Goal: Task Accomplishment & Management: Complete application form

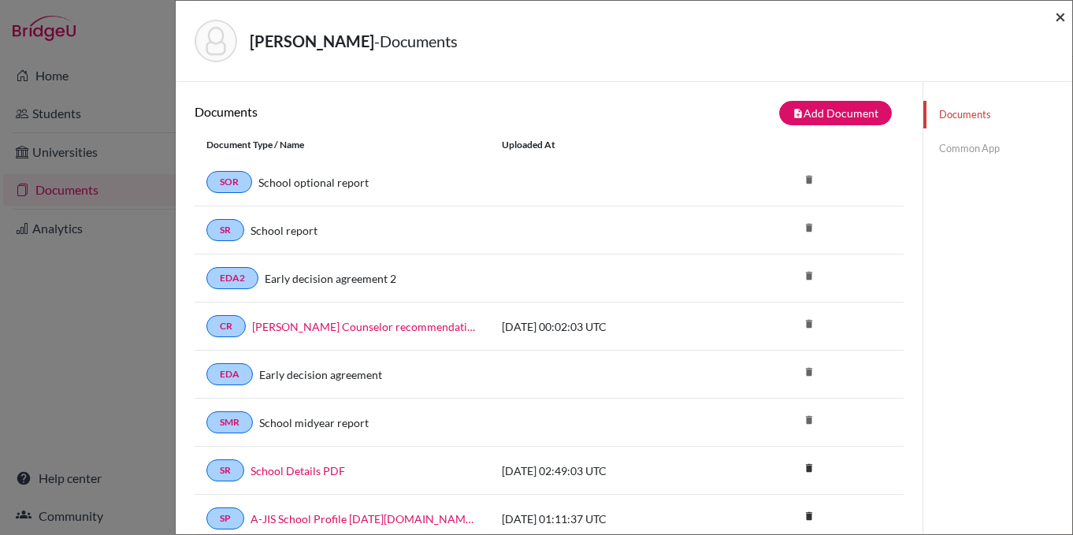
scroll to position [3, 0]
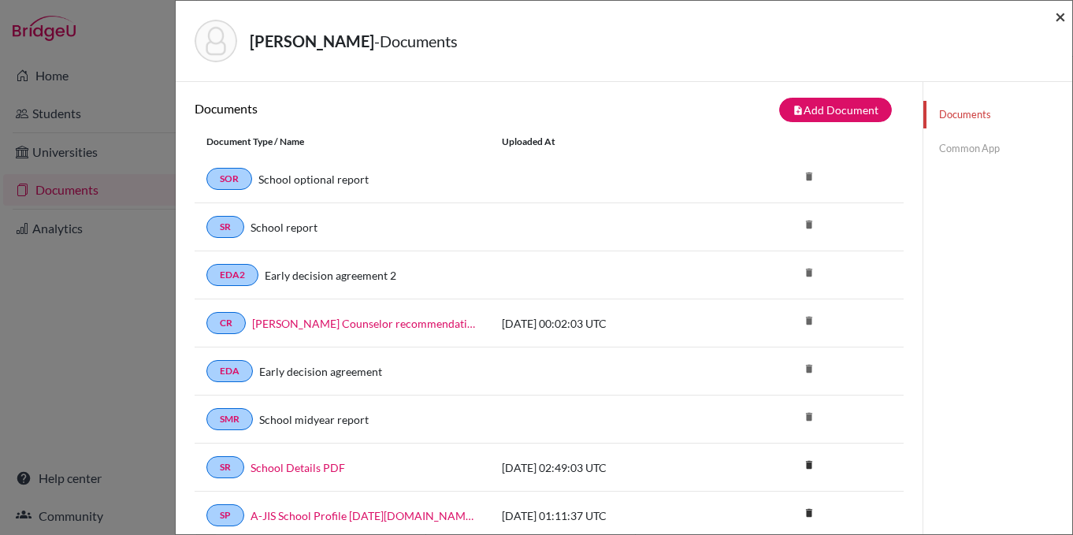
click at [1063, 13] on span "×" at bounding box center [1060, 16] width 11 height 23
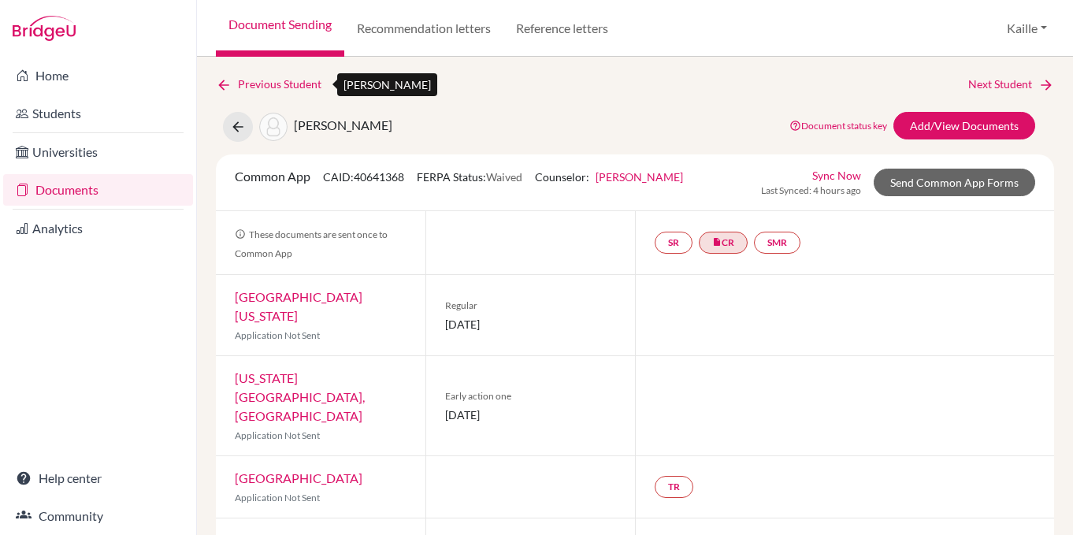
click at [268, 84] on link "Previous Student" at bounding box center [275, 84] width 118 height 17
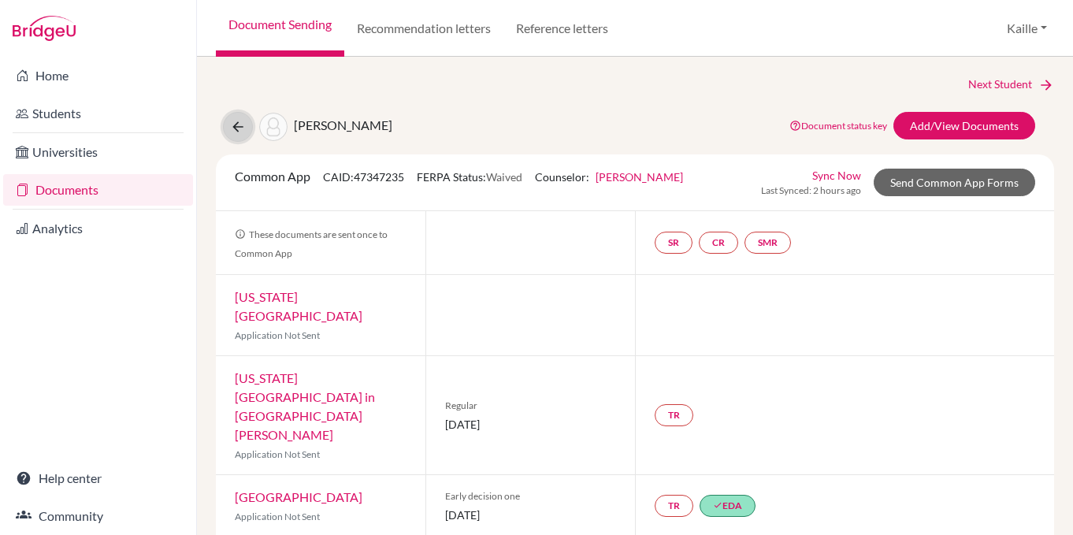
click at [242, 139] on button at bounding box center [238, 127] width 30 height 30
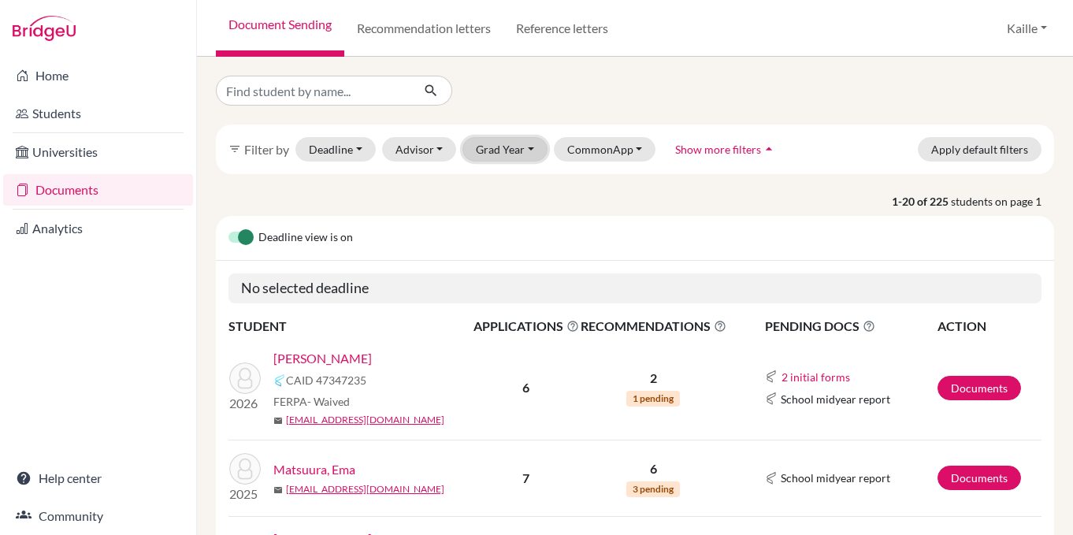
click at [483, 148] on button "Grad Year" at bounding box center [505, 149] width 85 height 24
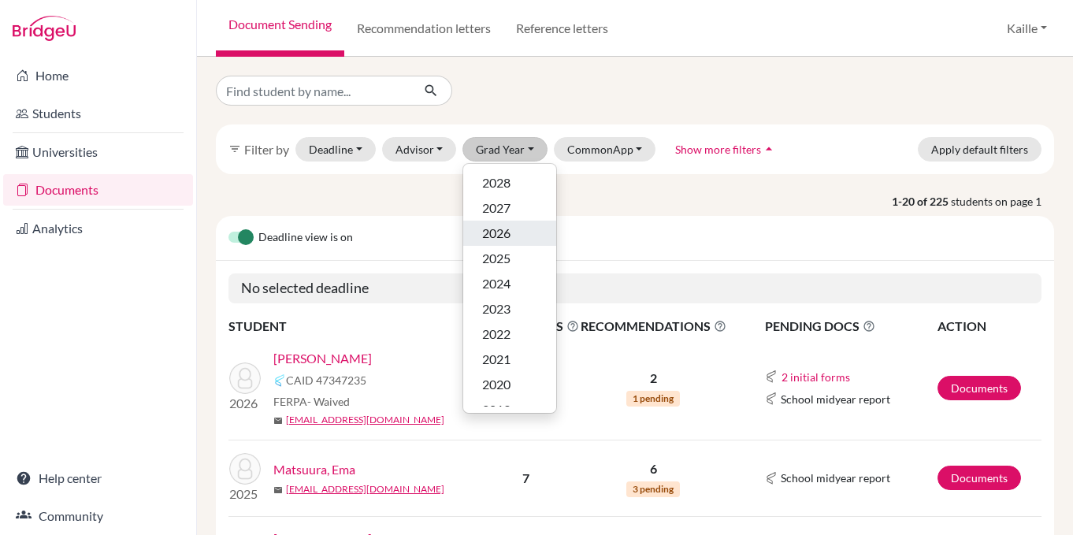
click at [526, 229] on div "2026" at bounding box center [509, 233] width 55 height 19
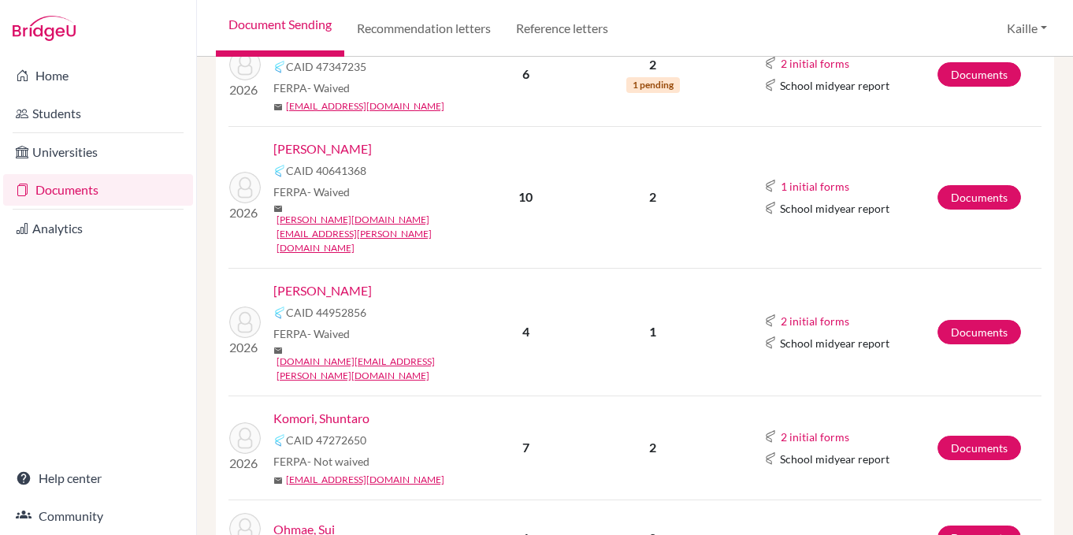
scroll to position [390, 0]
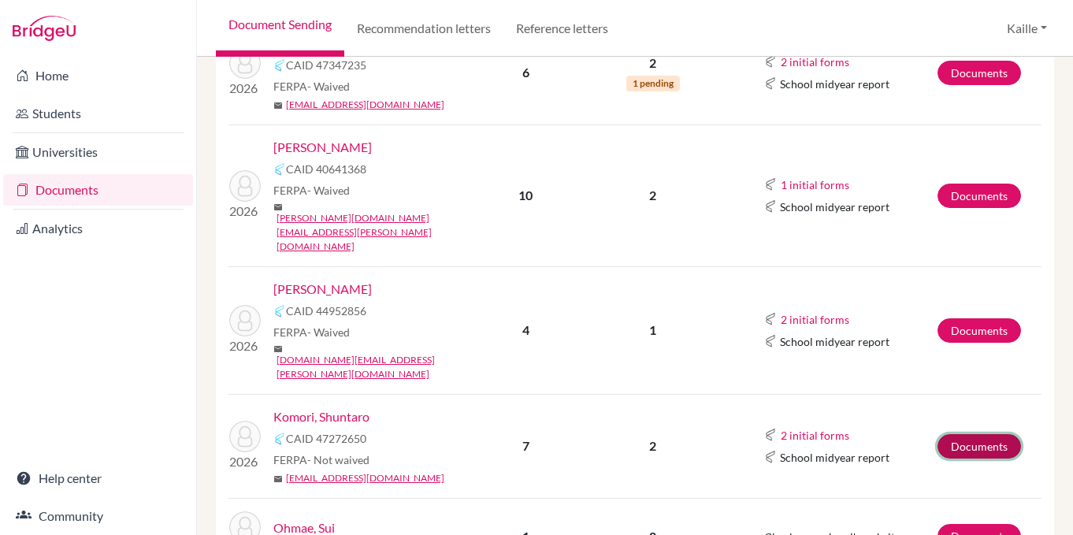
click at [992, 434] on link "Documents" at bounding box center [980, 446] width 84 height 24
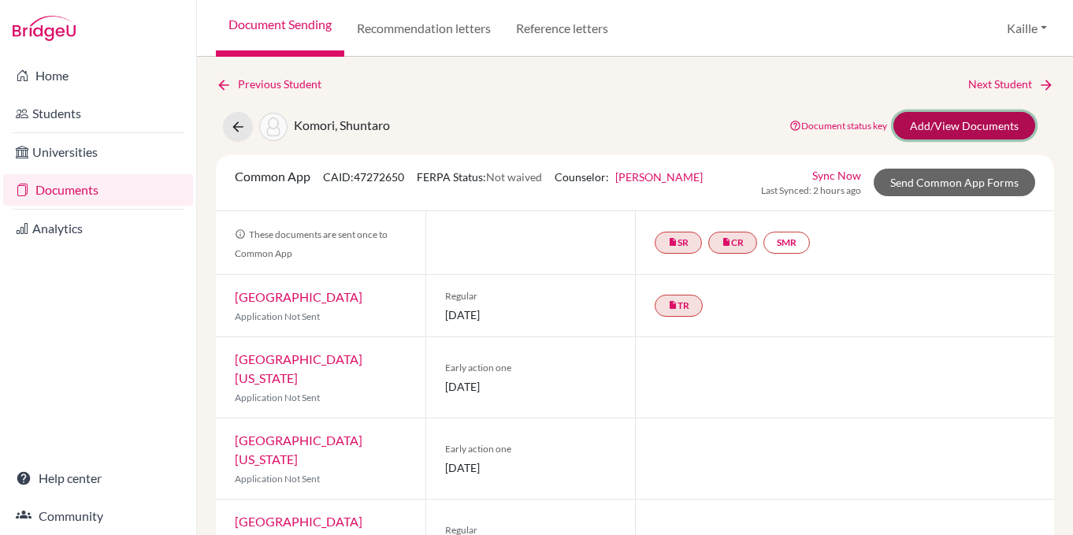
click at [964, 128] on link "Add/View Documents" at bounding box center [965, 126] width 142 height 28
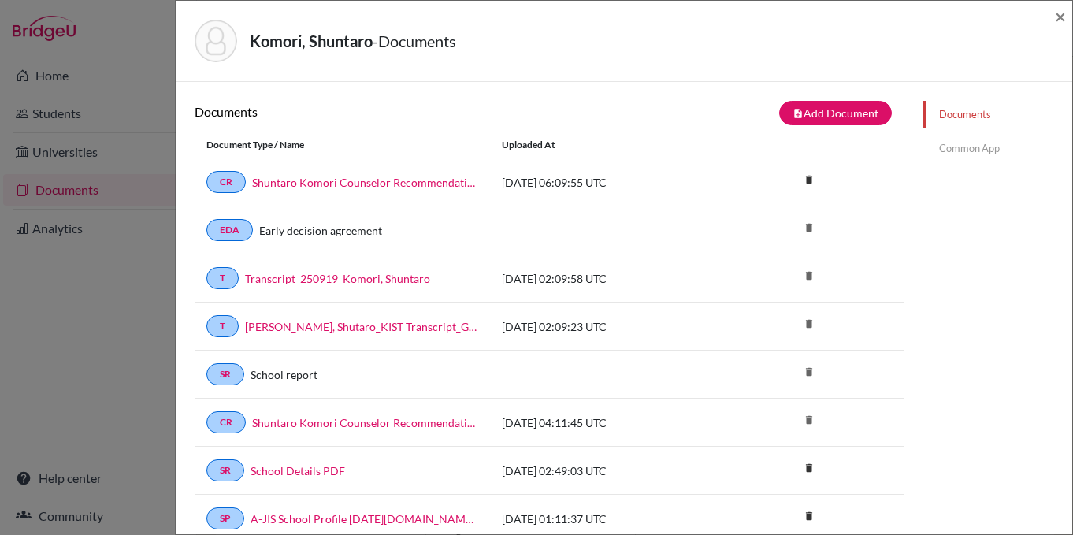
click at [950, 151] on link "Common App" at bounding box center [997, 149] width 149 height 28
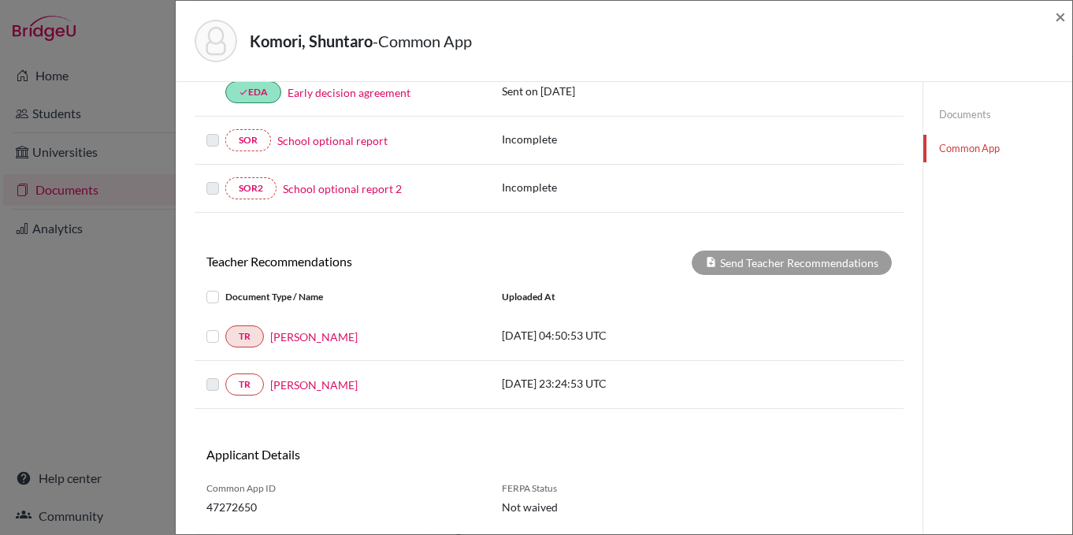
scroll to position [500, 0]
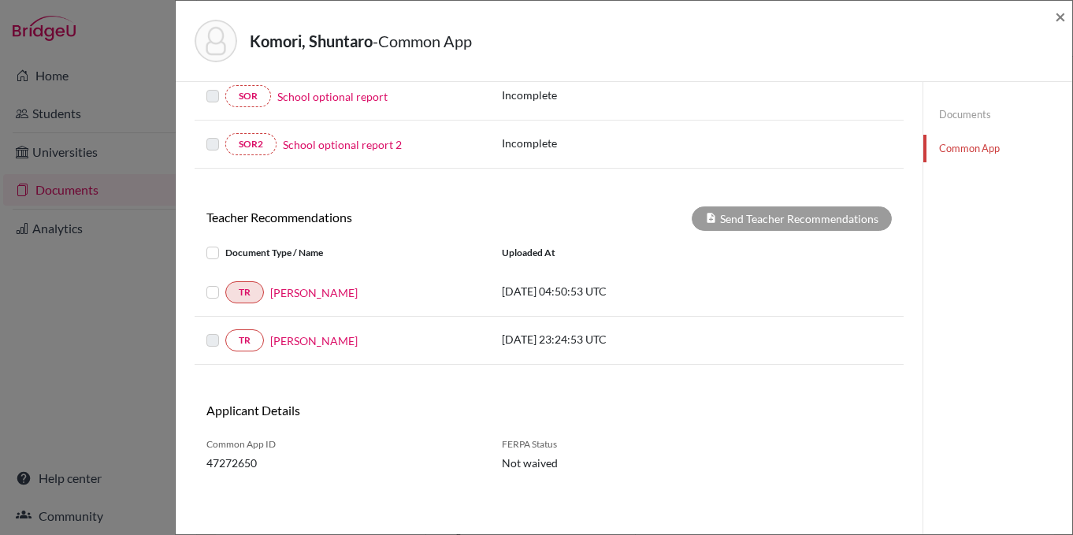
click at [225, 283] on label at bounding box center [225, 283] width 0 height 0
click at [0, 0] on input "checkbox" at bounding box center [0, 0] width 0 height 0
click at [225, 331] on label at bounding box center [225, 331] width 0 height 0
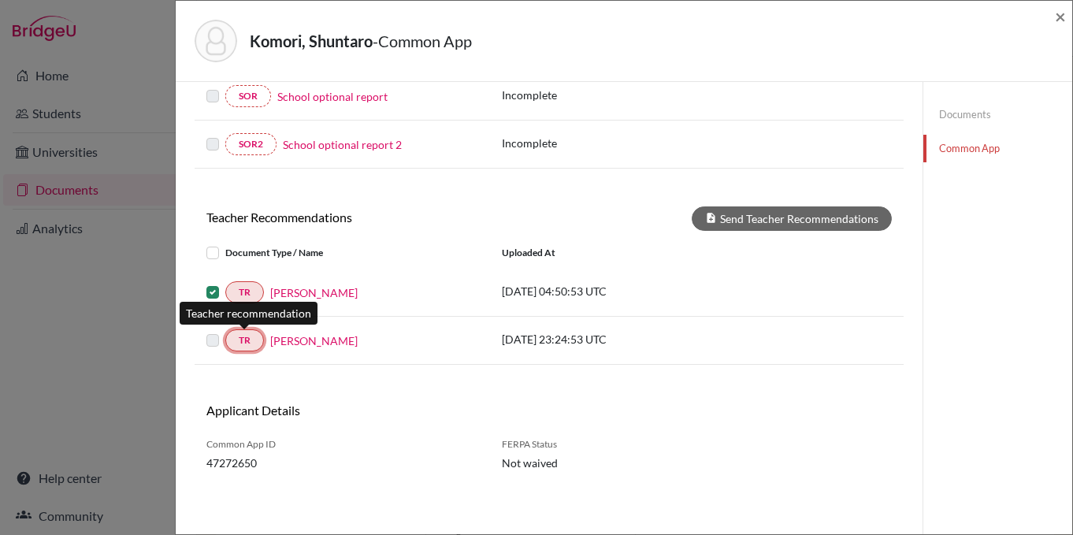
click at [258, 344] on link "TR" at bounding box center [244, 340] width 39 height 22
click at [225, 331] on label at bounding box center [225, 331] width 0 height 0
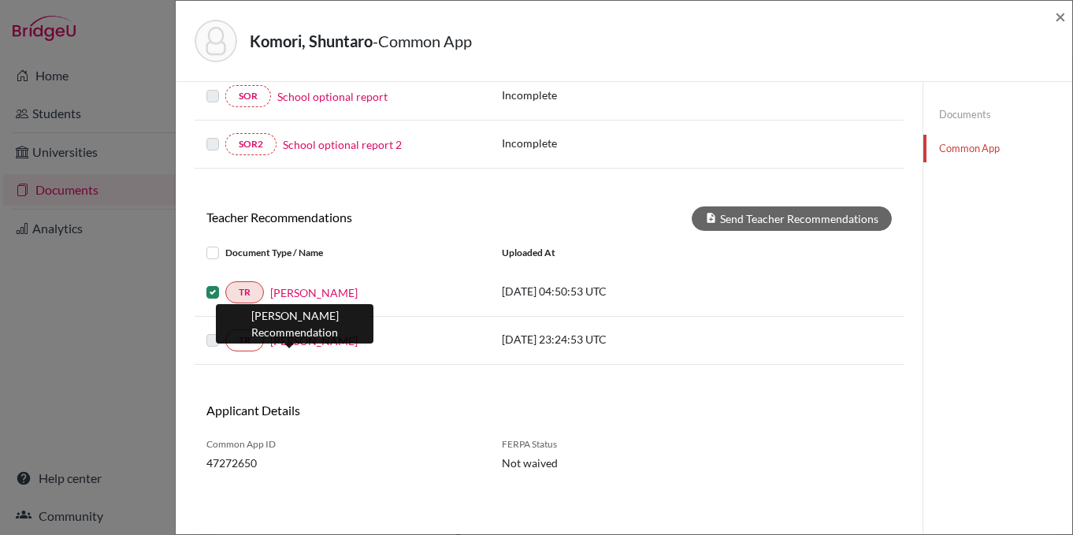
click at [279, 340] on link "[PERSON_NAME]" at bounding box center [313, 341] width 87 height 17
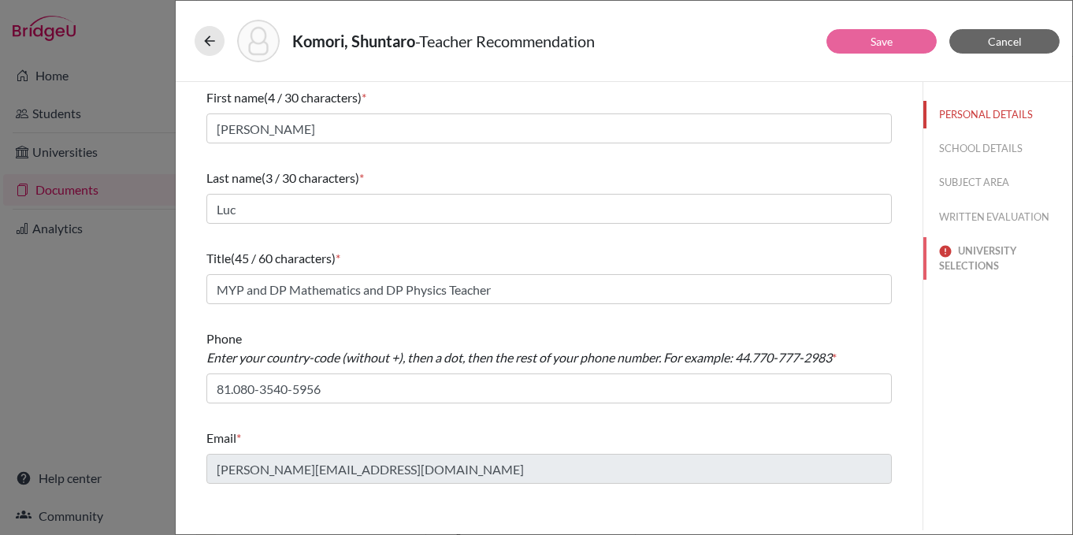
click at [1000, 249] on button "UNIVERSITY SELECTIONS" at bounding box center [997, 258] width 149 height 43
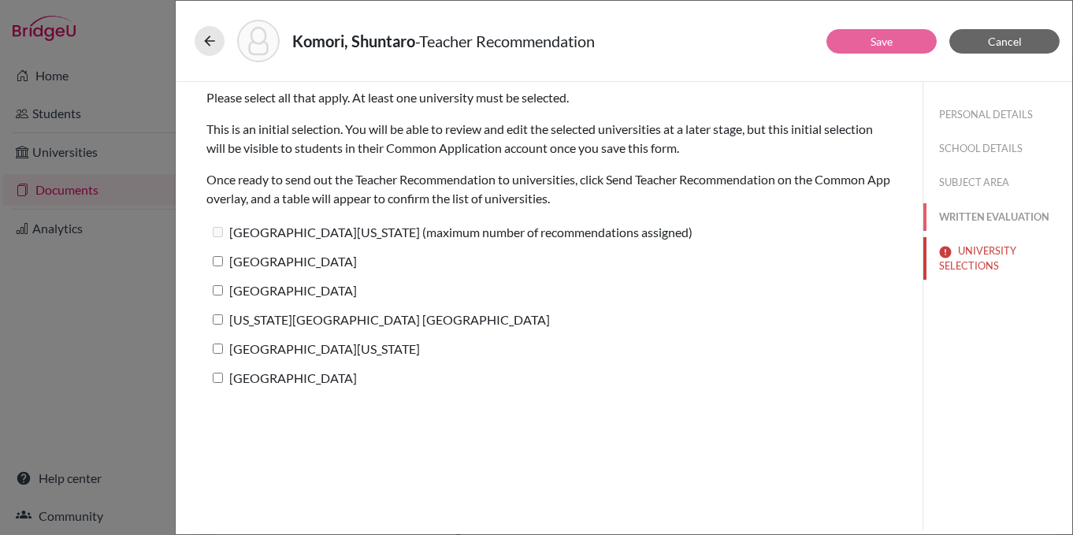
click at [996, 224] on button "WRITTEN EVALUATION" at bounding box center [997, 217] width 149 height 28
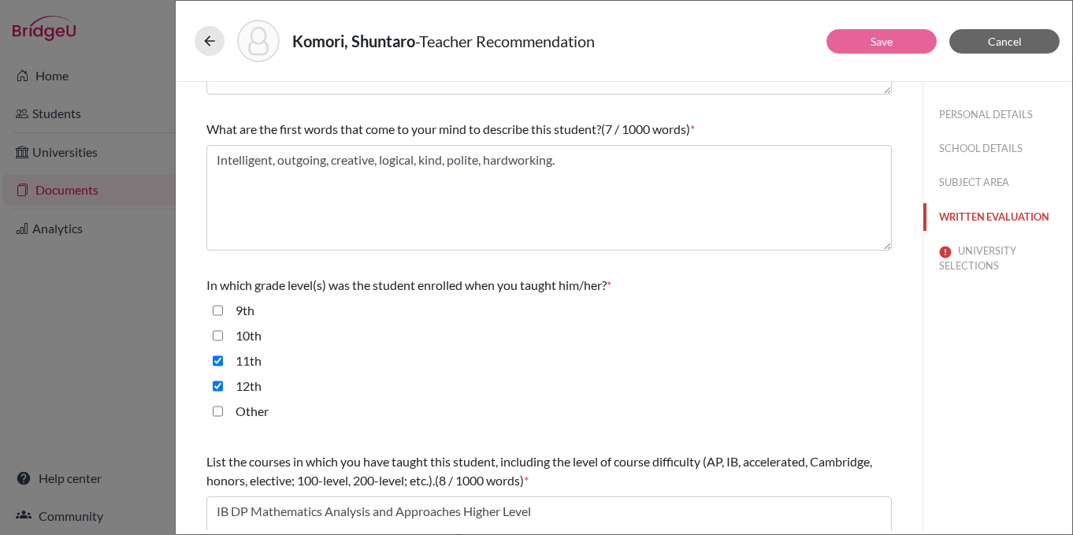
scroll to position [64, 0]
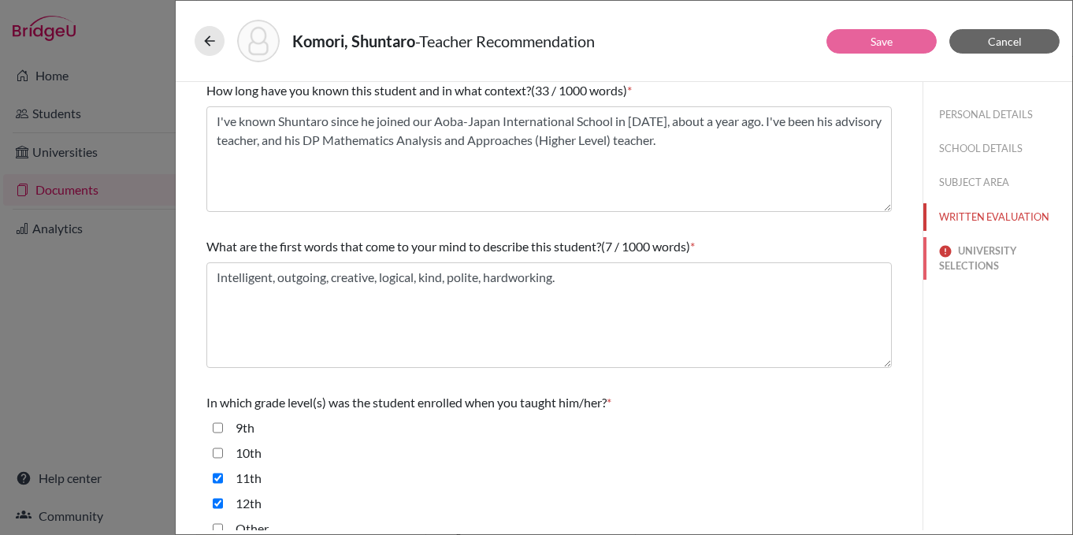
click at [984, 247] on button "UNIVERSITY SELECTIONS" at bounding box center [997, 258] width 149 height 43
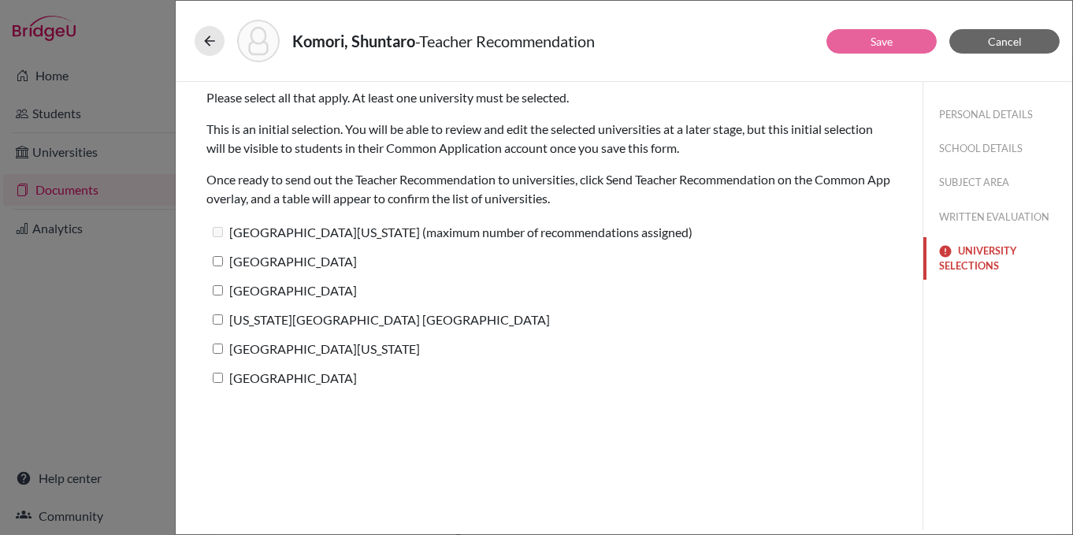
scroll to position [0, 0]
click at [998, 124] on button "PERSONAL DETAILS" at bounding box center [997, 115] width 149 height 28
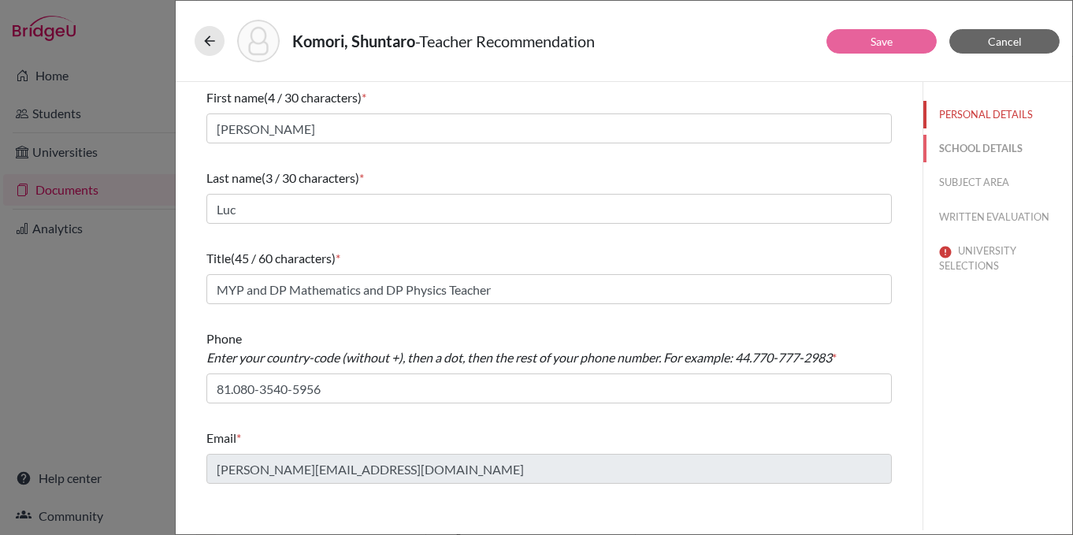
click at [972, 146] on button "SCHOOL DETAILS" at bounding box center [997, 149] width 149 height 28
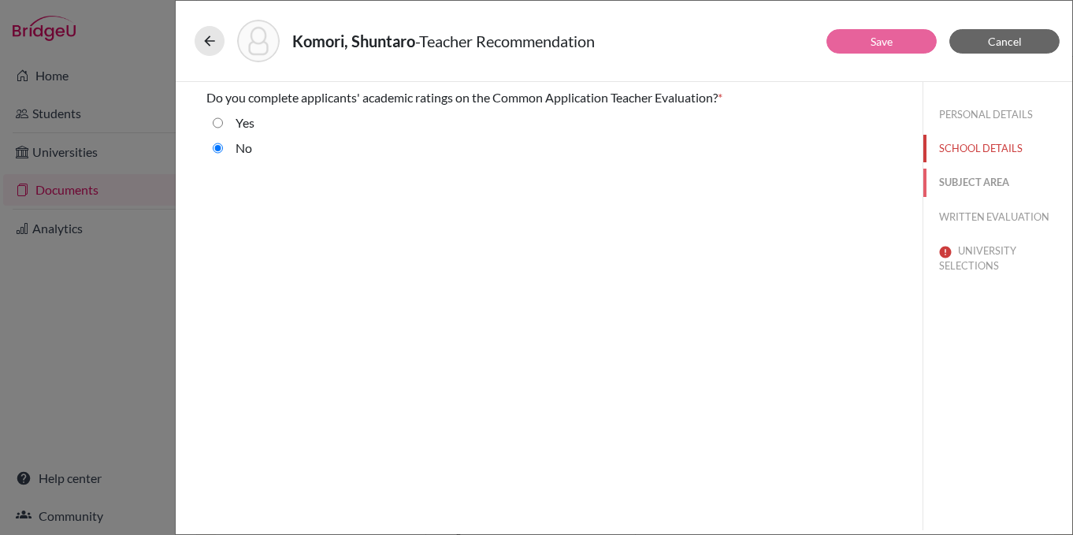
click at [982, 171] on button "SUBJECT AREA" at bounding box center [997, 183] width 149 height 28
select select "0"
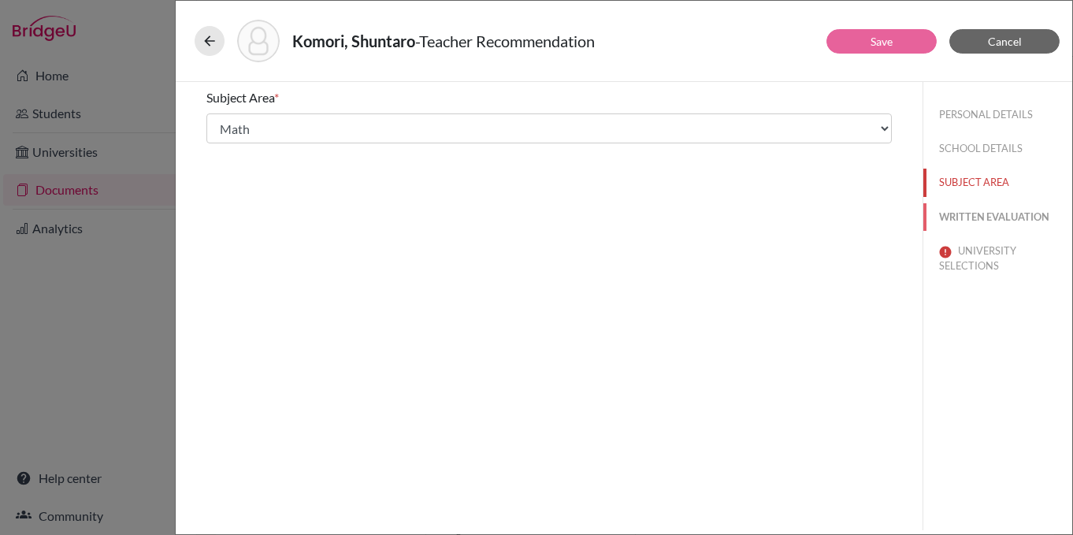
click at [985, 210] on button "WRITTEN EVALUATION" at bounding box center [997, 217] width 149 height 28
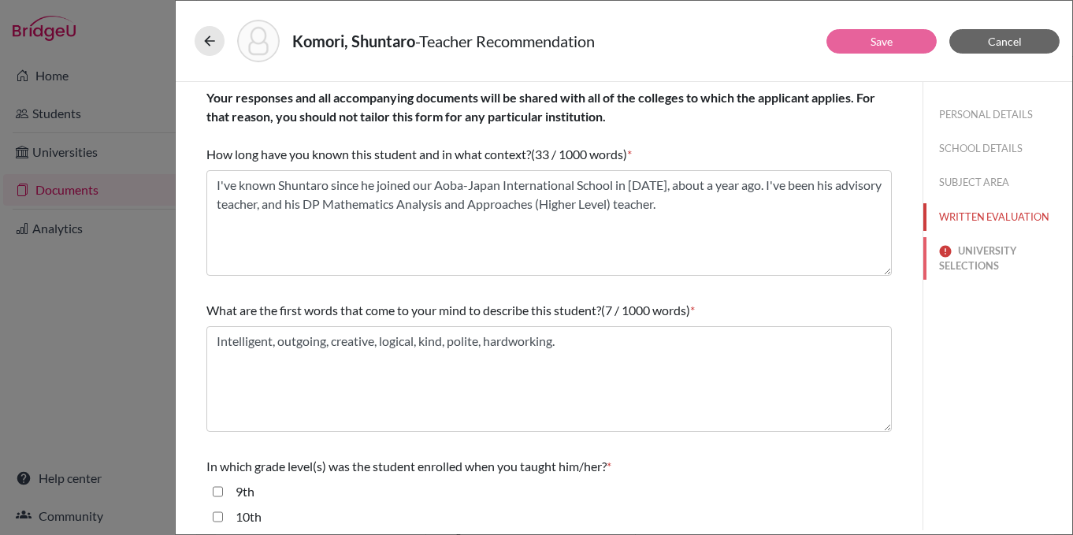
click at [982, 250] on button "UNIVERSITY SELECTIONS" at bounding box center [997, 258] width 149 height 43
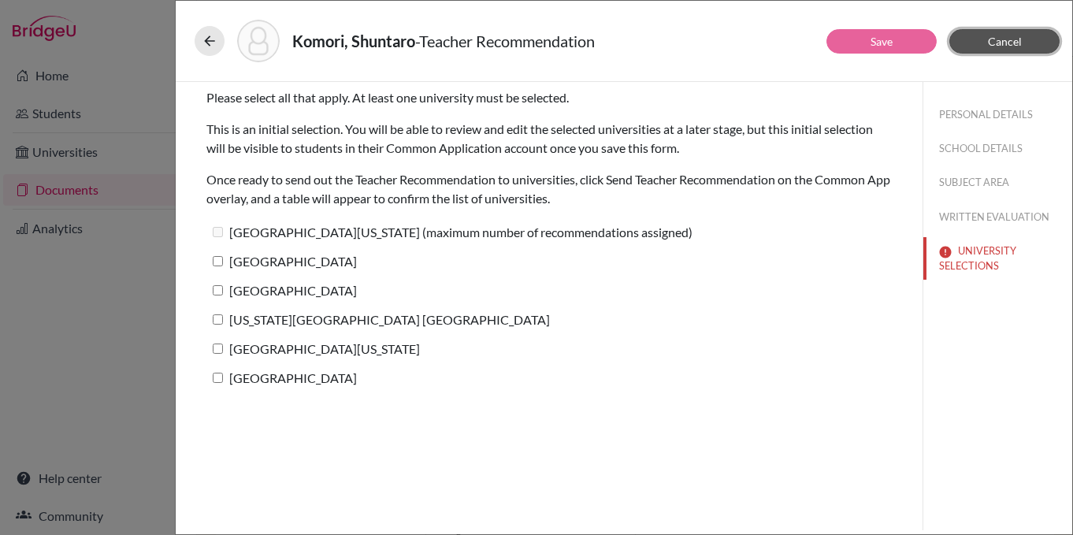
click at [998, 38] on span "Cancel" at bounding box center [1005, 41] width 34 height 13
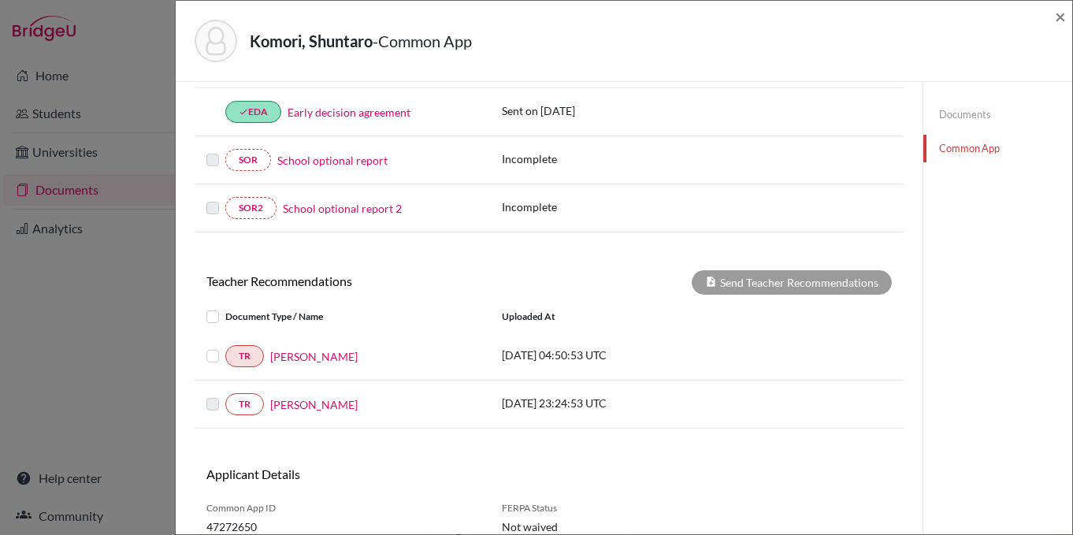
scroll to position [500, 0]
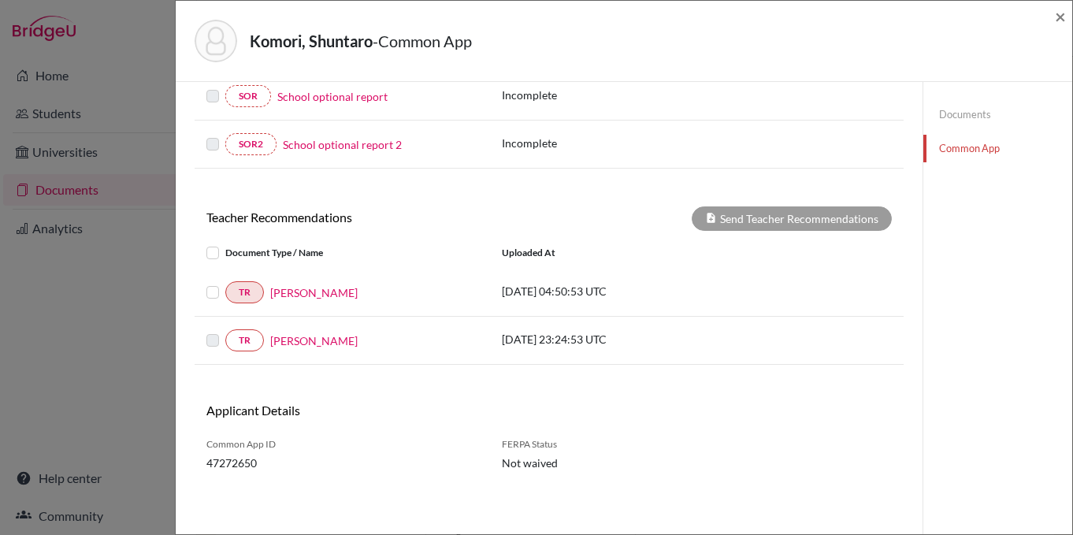
click at [225, 283] on label at bounding box center [225, 283] width 0 height 0
click at [0, 0] on input "checkbox" at bounding box center [0, 0] width 0 height 0
click at [225, 283] on label at bounding box center [225, 283] width 0 height 0
click at [0, 0] on input "checkbox" at bounding box center [0, 0] width 0 height 0
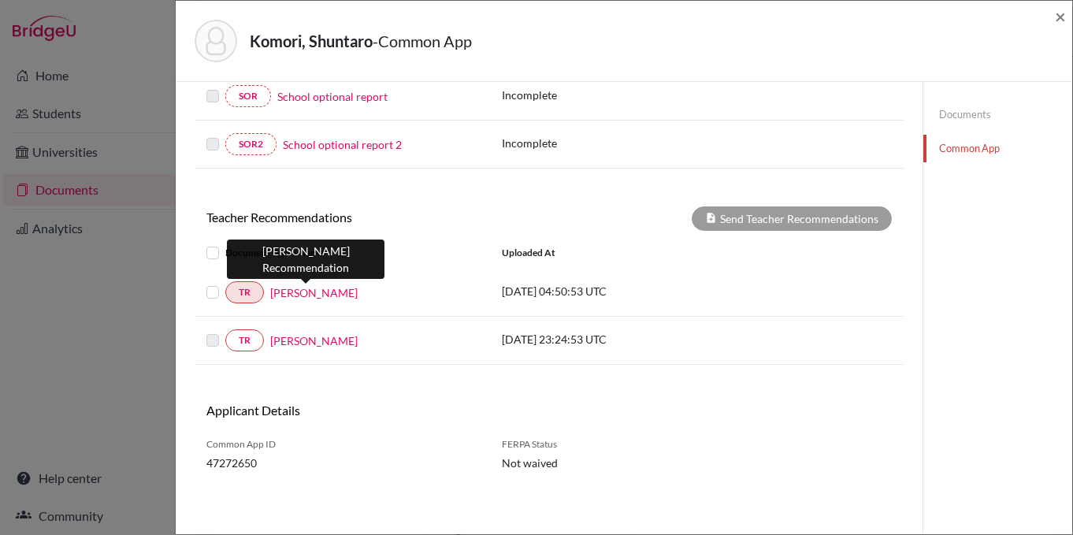
click at [295, 290] on link "Sumika Maeda" at bounding box center [313, 292] width 87 height 17
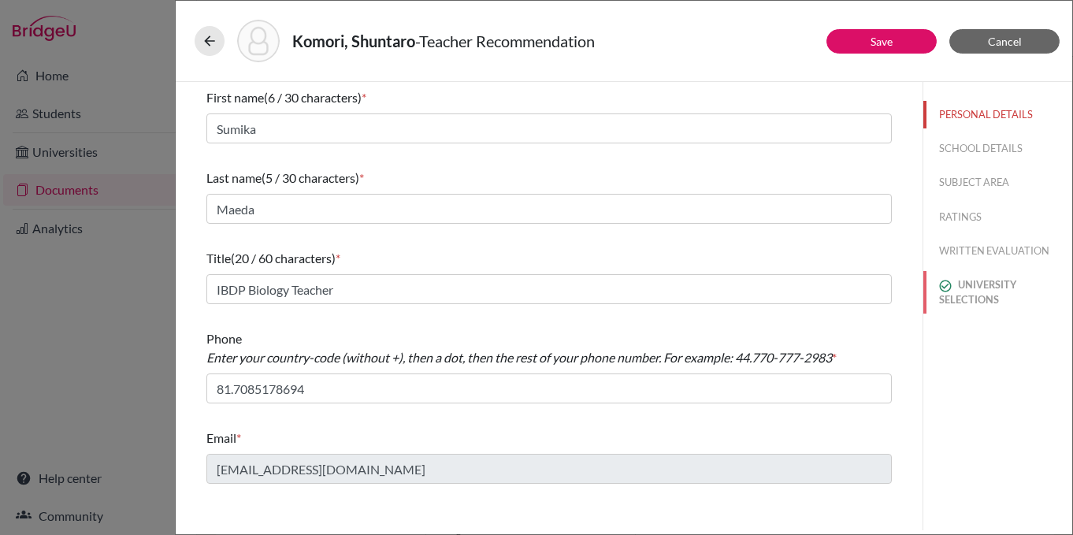
click at [985, 295] on button "UNIVERSITY SELECTIONS" at bounding box center [997, 292] width 149 height 43
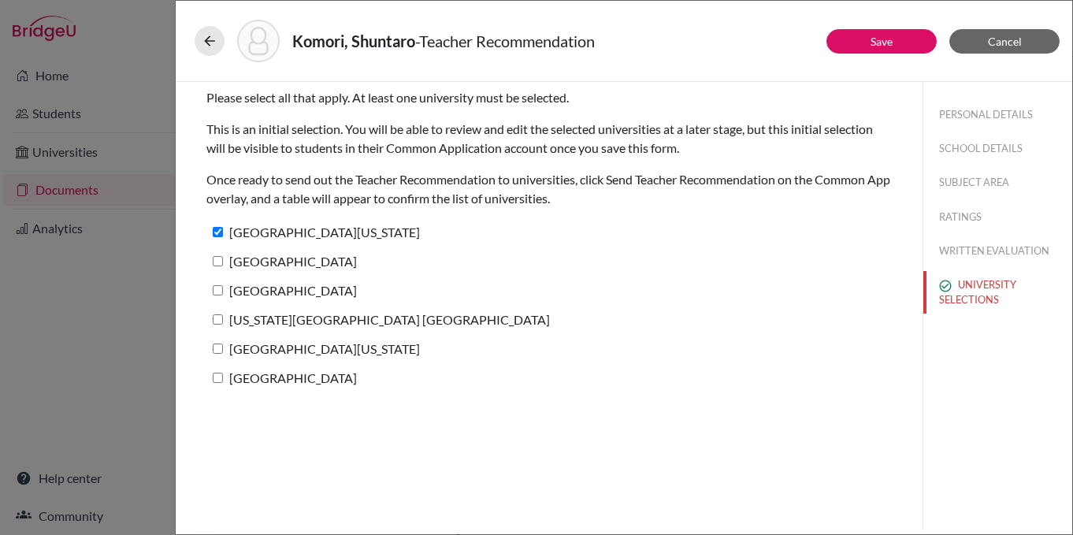
click at [219, 265] on input "[GEOGRAPHIC_DATA]" at bounding box center [218, 261] width 10 height 10
checkbox input "true"
click at [222, 288] on input "Occidental College" at bounding box center [218, 290] width 10 height 10
checkbox input "true"
click at [220, 314] on label "Indiana University Bloomington" at bounding box center [378, 319] width 344 height 23
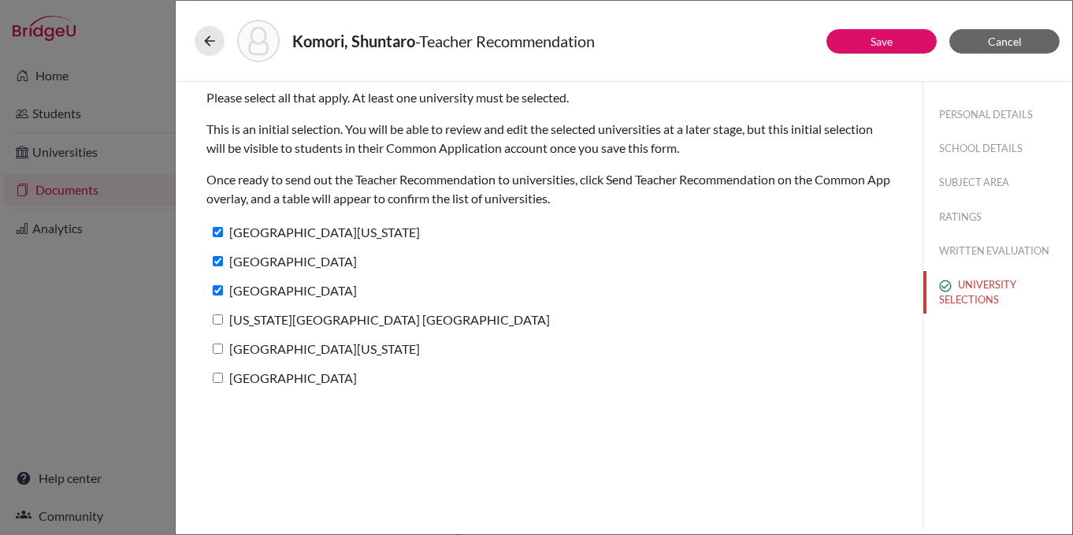
click at [220, 314] on input "Indiana University Bloomington" at bounding box center [218, 319] width 10 height 10
checkbox input "true"
click at [219, 354] on label "University of Oregon" at bounding box center [313, 348] width 214 height 23
click at [219, 354] on input "University of Oregon" at bounding box center [218, 349] width 10 height 10
checkbox input "true"
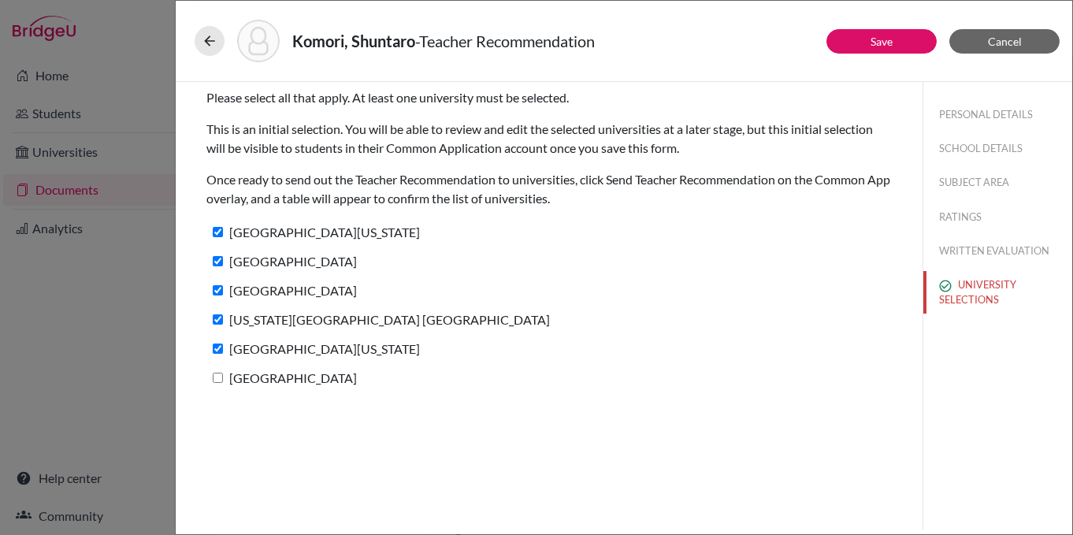
click at [217, 375] on input "Loyola Marymount University" at bounding box center [218, 378] width 10 height 10
checkbox input "true"
click at [885, 42] on link "Save" at bounding box center [882, 41] width 22 height 13
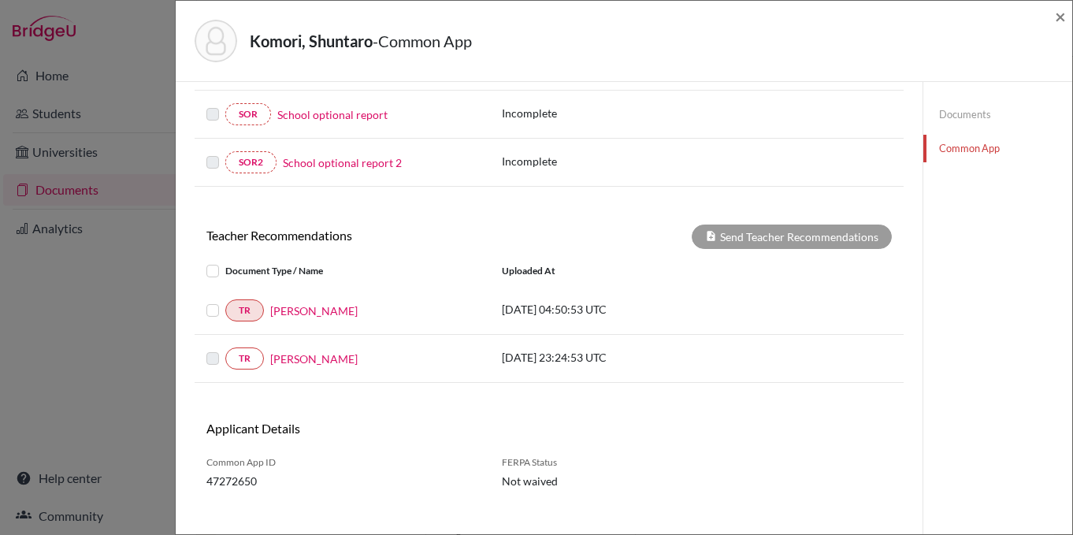
scroll to position [500, 0]
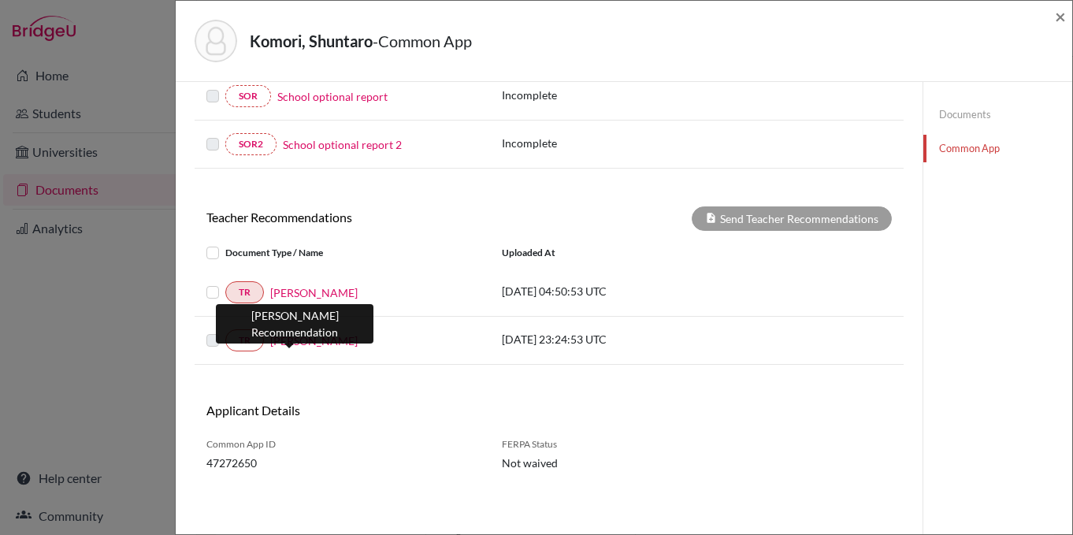
click at [300, 346] on link "[PERSON_NAME]" at bounding box center [313, 341] width 87 height 17
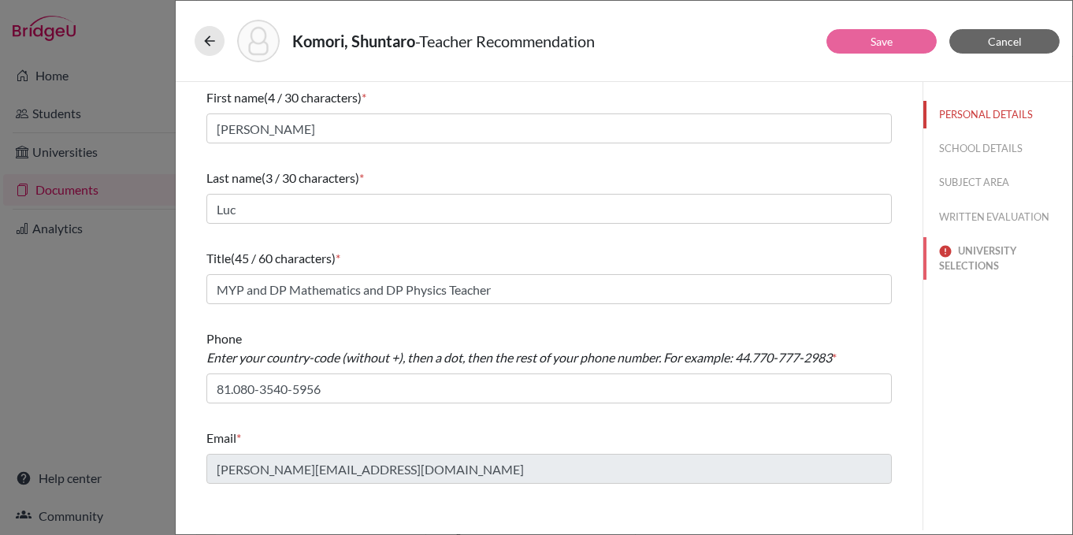
click at [979, 255] on button "UNIVERSITY SELECTIONS" at bounding box center [997, 258] width 149 height 43
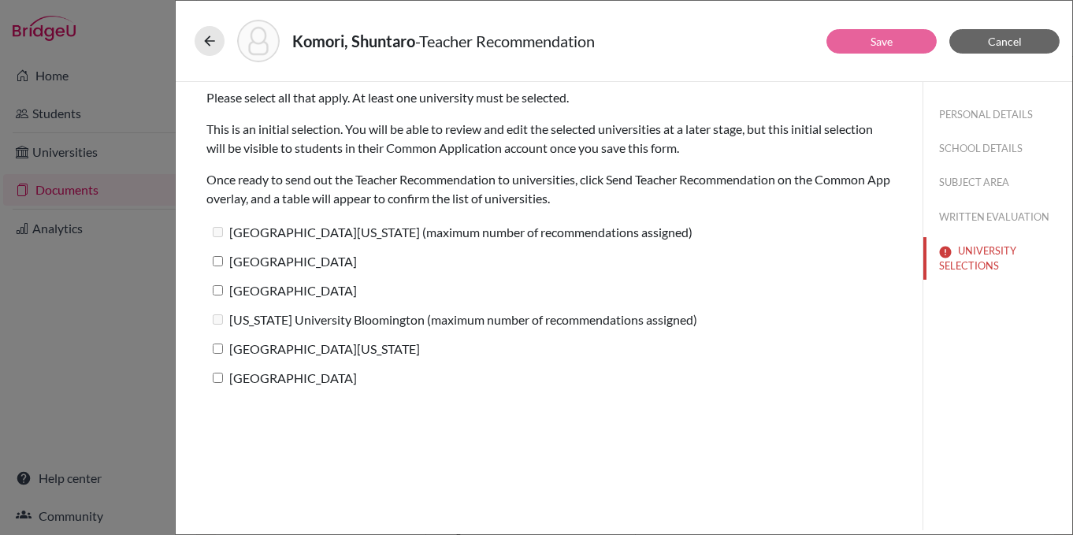
click at [220, 267] on label "[GEOGRAPHIC_DATA]" at bounding box center [281, 261] width 150 height 23
click at [220, 266] on input "[GEOGRAPHIC_DATA]" at bounding box center [218, 261] width 10 height 10
checkbox input "true"
click at [220, 278] on div "[GEOGRAPHIC_DATA]" at bounding box center [549, 264] width 686 height 29
click at [216, 295] on label "Occidental College" at bounding box center [281, 290] width 150 height 23
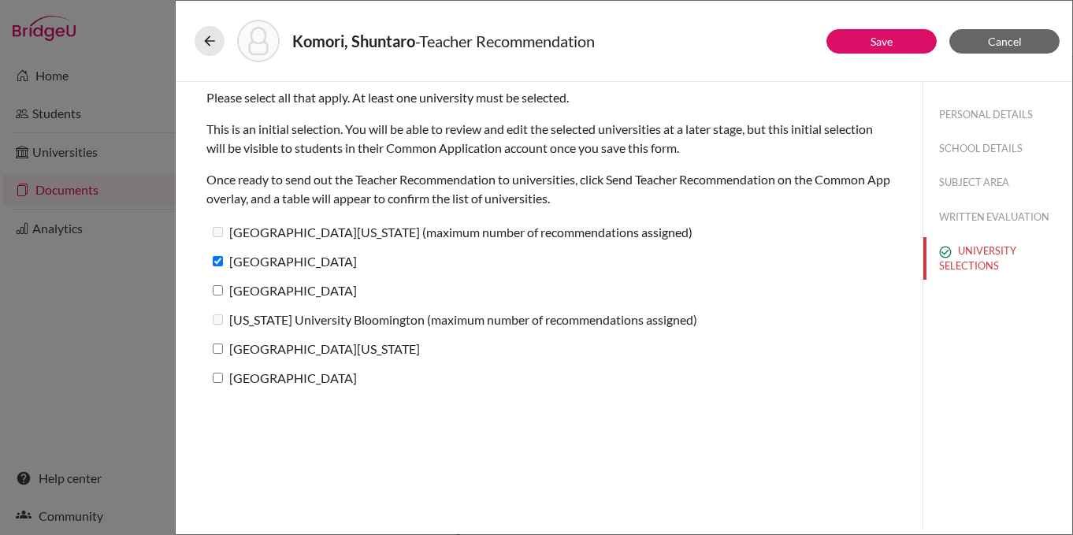
click at [216, 295] on input "Occidental College" at bounding box center [218, 290] width 10 height 10
checkbox input "true"
click at [217, 354] on label "University of Oregon" at bounding box center [313, 348] width 214 height 23
click at [217, 354] on input "University of Oregon" at bounding box center [218, 349] width 10 height 10
checkbox input "true"
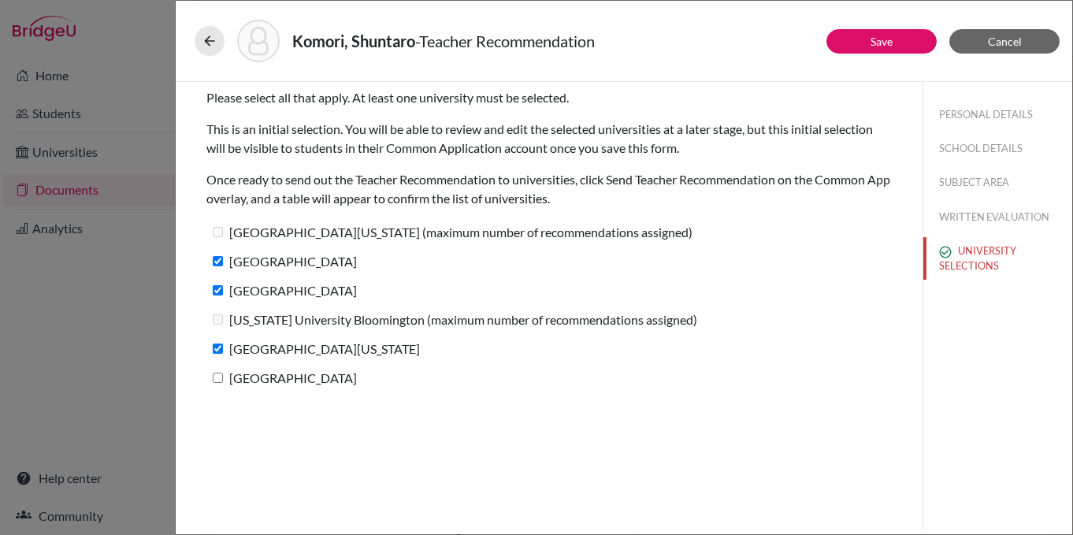
click at [220, 378] on input "Loyola Marymount University" at bounding box center [218, 378] width 10 height 10
checkbox input "true"
click at [898, 39] on button "Save" at bounding box center [882, 41] width 110 height 24
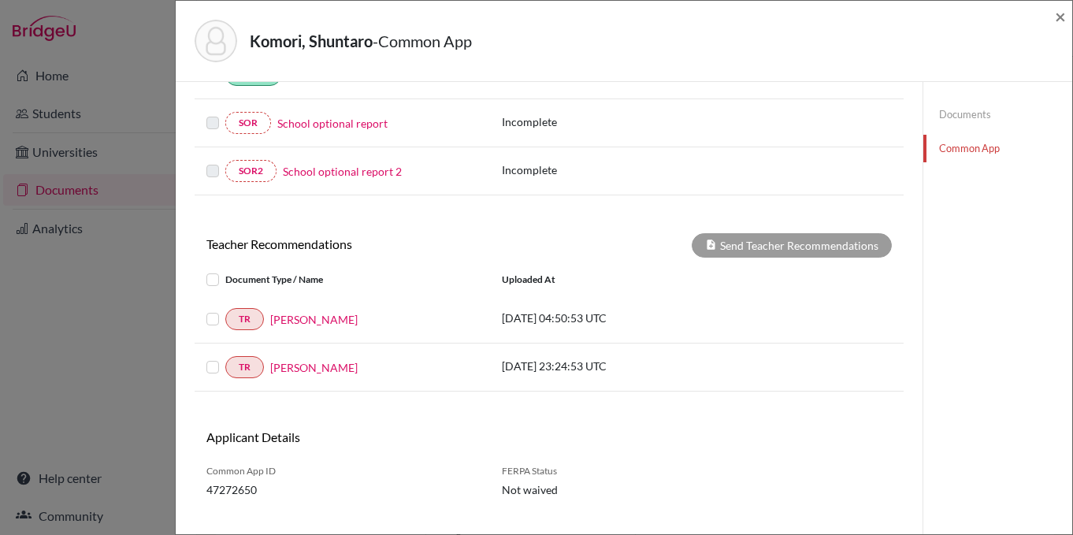
scroll to position [500, 0]
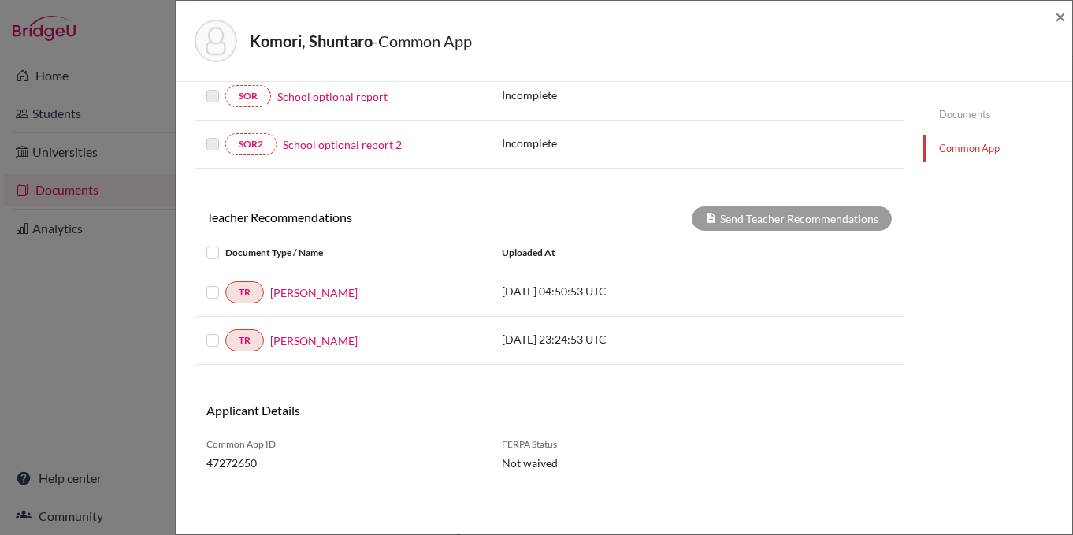
click at [245, 357] on div "TR Paul Luc 2025-10-05 23:24:53 UTC" at bounding box center [549, 341] width 709 height 48
click at [245, 344] on link "TR" at bounding box center [244, 340] width 39 height 22
click at [324, 340] on div "[PERSON_NAME]" at bounding box center [371, 341] width 214 height 17
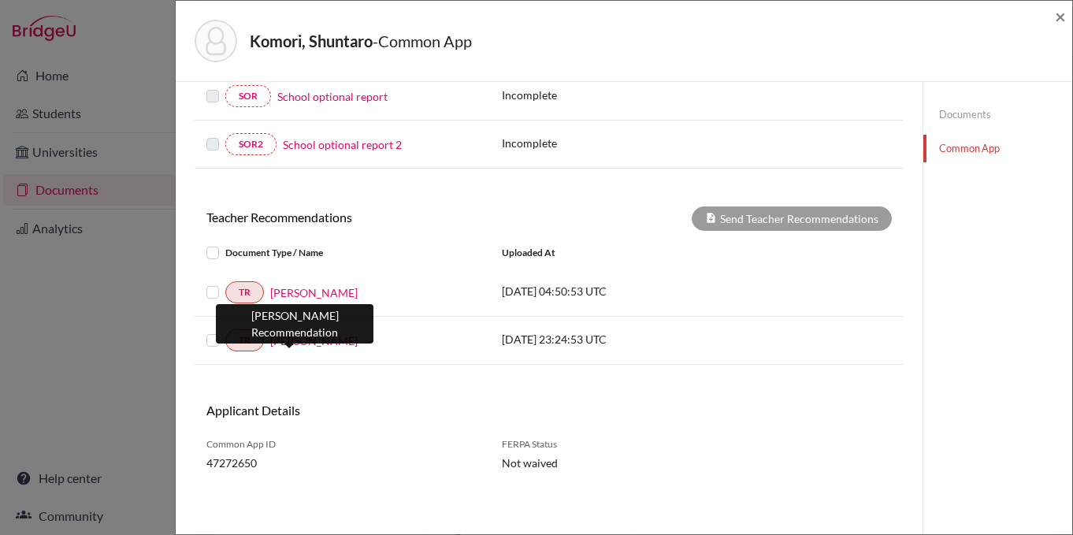
click at [288, 345] on link "[PERSON_NAME]" at bounding box center [313, 341] width 87 height 17
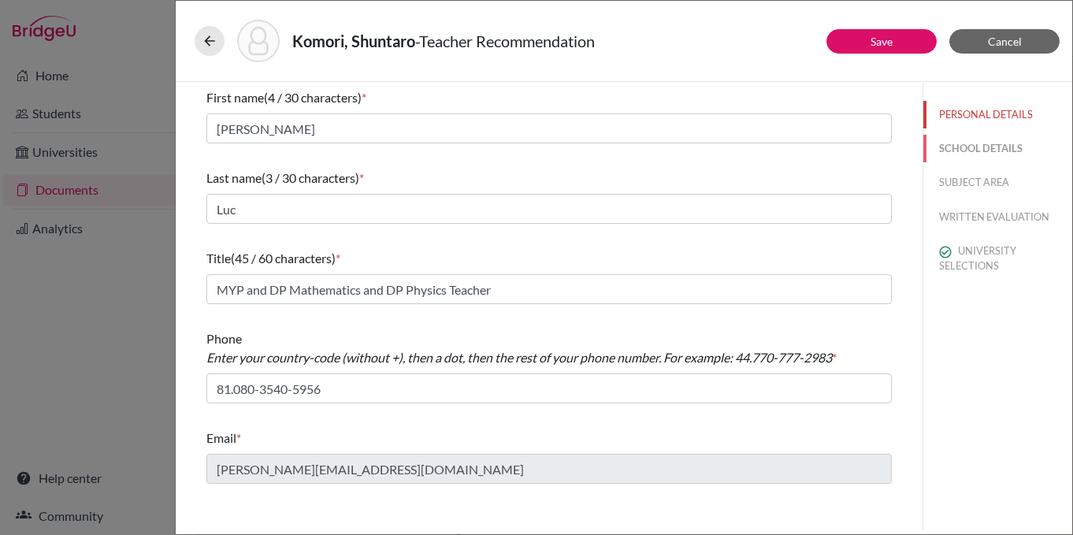
click at [997, 157] on button "SCHOOL DETAILS" at bounding box center [997, 149] width 149 height 28
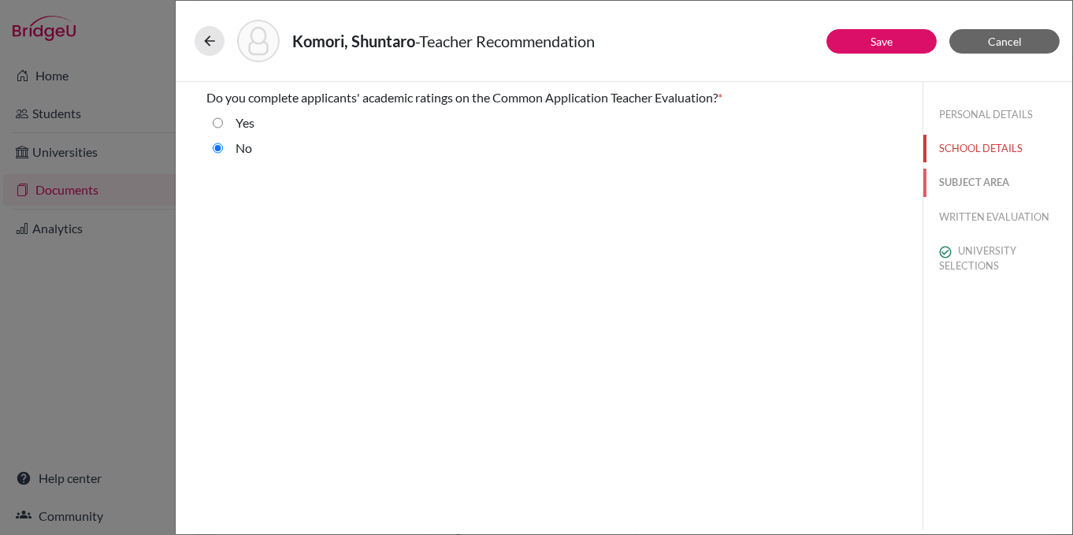
click at [988, 185] on button "SUBJECT AREA" at bounding box center [997, 183] width 149 height 28
select select "0"
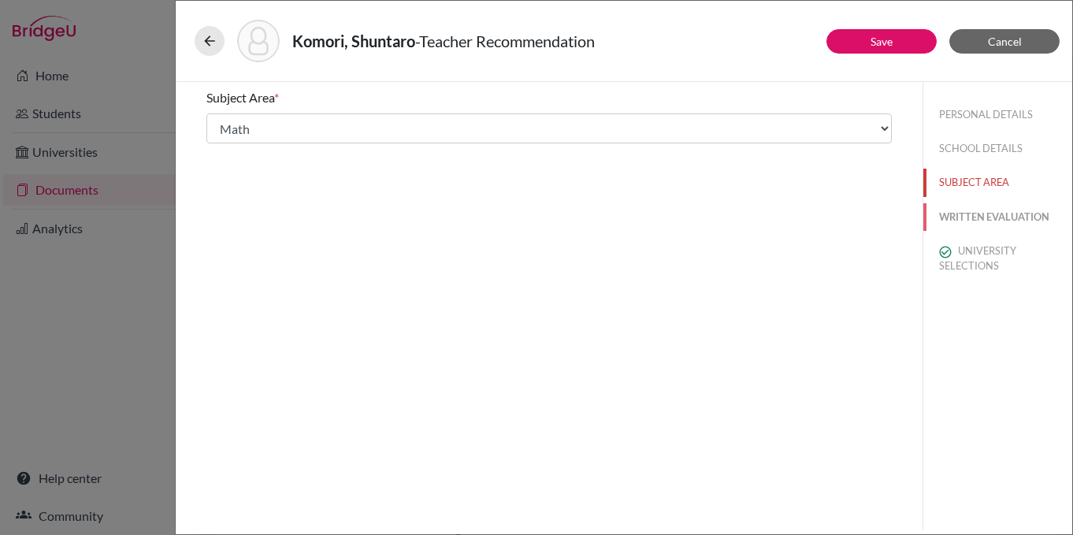
click at [987, 216] on button "WRITTEN EVALUATION" at bounding box center [997, 217] width 149 height 28
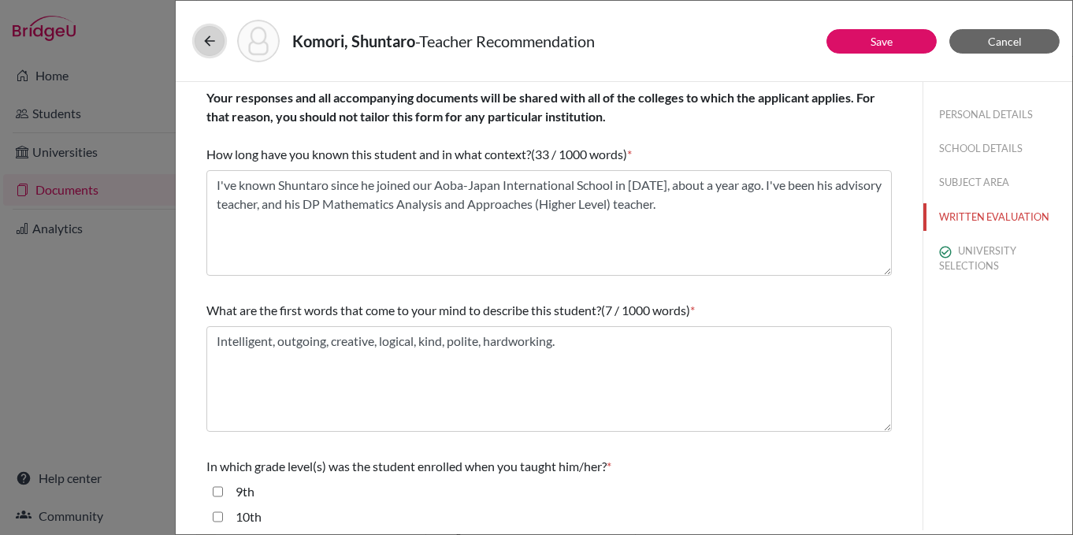
click at [199, 44] on button at bounding box center [210, 41] width 30 height 30
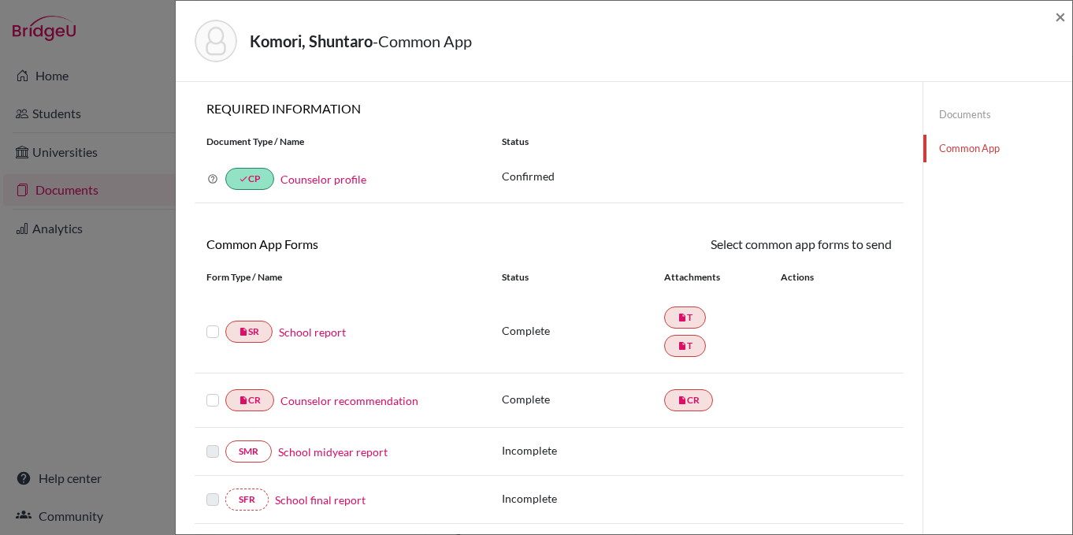
scroll to position [500, 0]
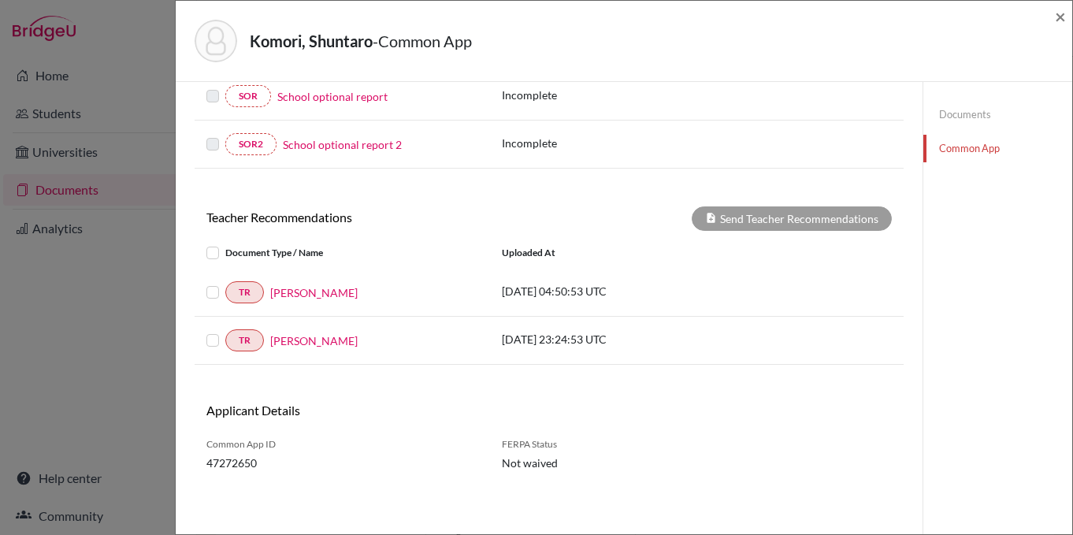
click at [225, 283] on label at bounding box center [225, 283] width 0 height 0
click at [0, 0] on input "checkbox" at bounding box center [0, 0] width 0 height 0
click at [836, 221] on button "Send Teacher Recommendations" at bounding box center [792, 218] width 200 height 24
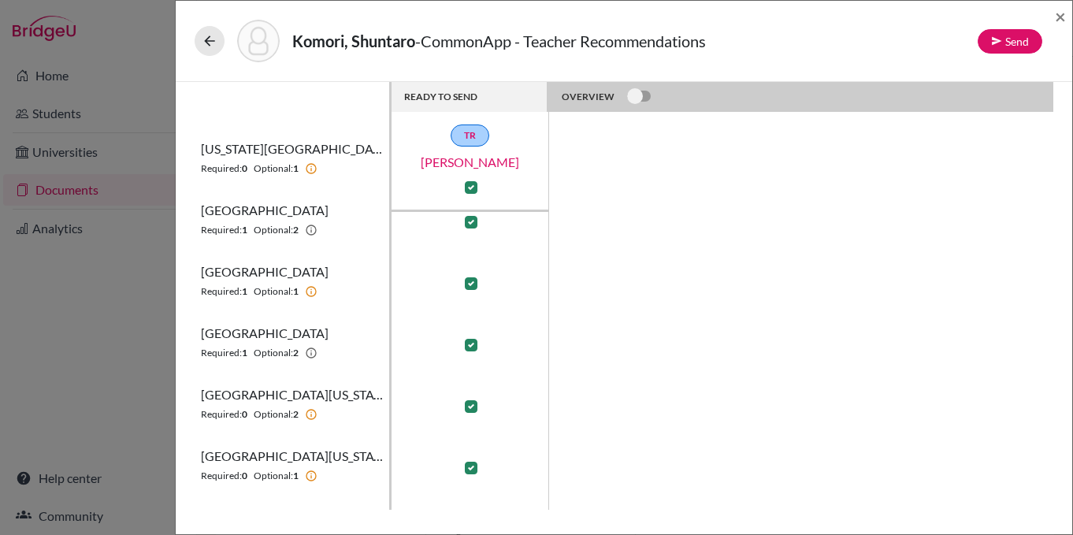
scroll to position [132, 0]
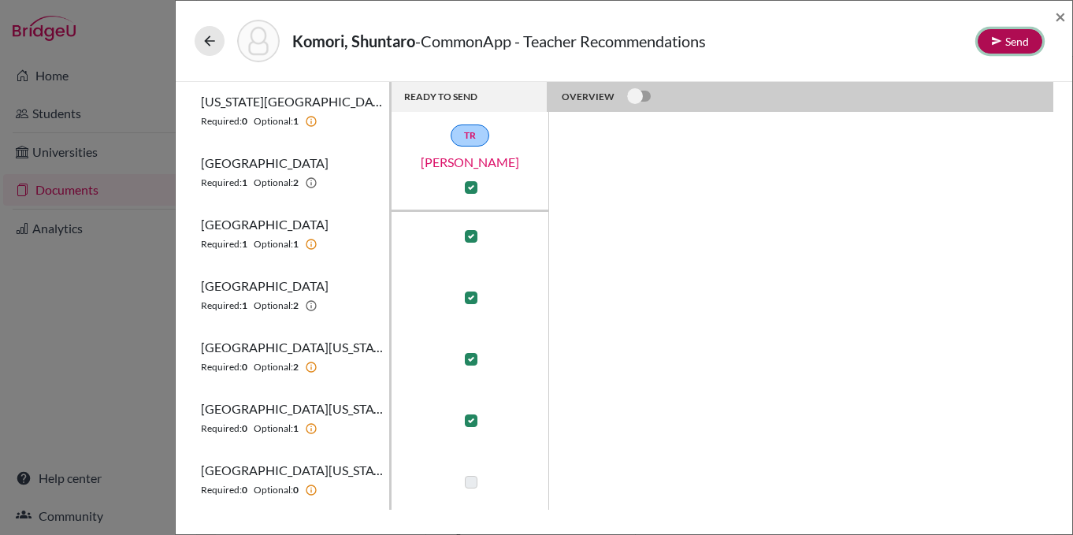
click at [1008, 39] on button "Send" at bounding box center [1010, 41] width 65 height 24
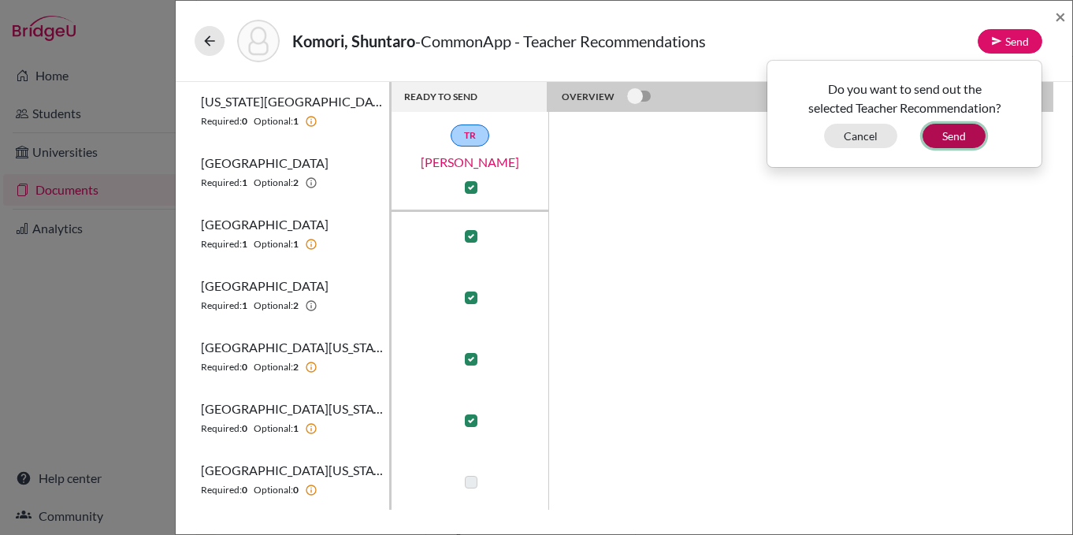
click at [973, 141] on button "Send" at bounding box center [954, 136] width 63 height 24
checkbox input "false"
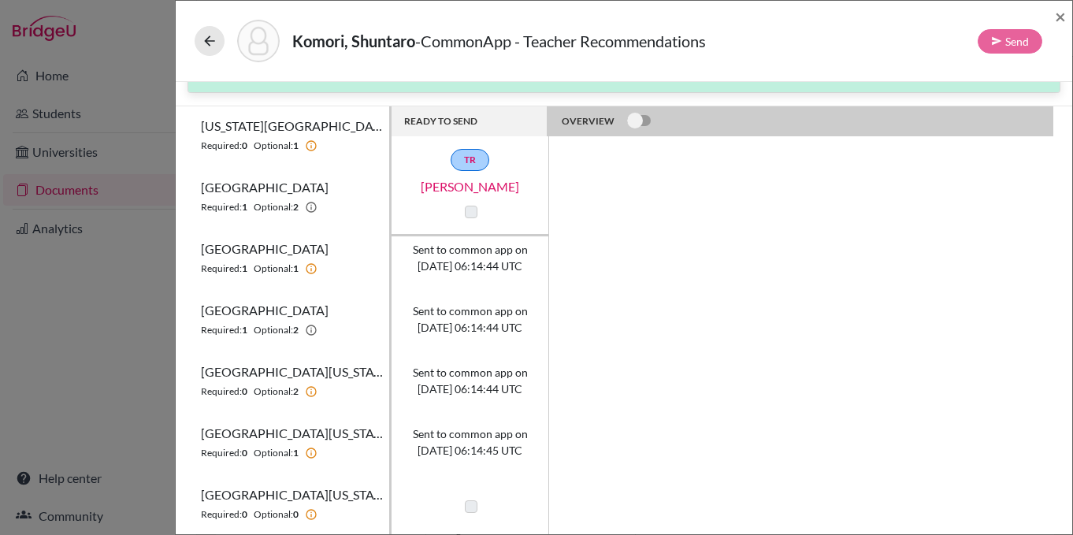
scroll to position [0, 0]
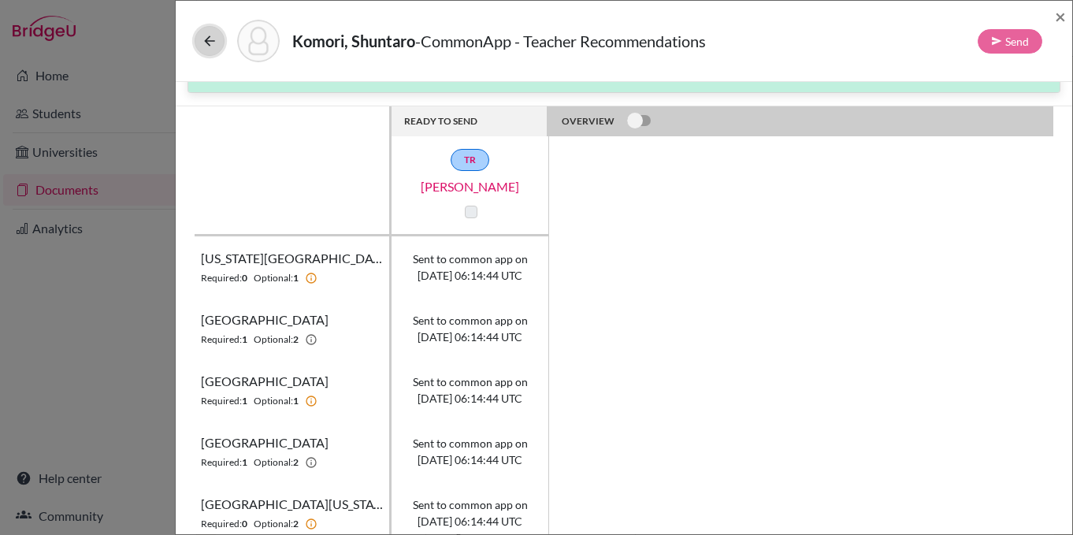
click at [212, 39] on icon at bounding box center [210, 41] width 16 height 16
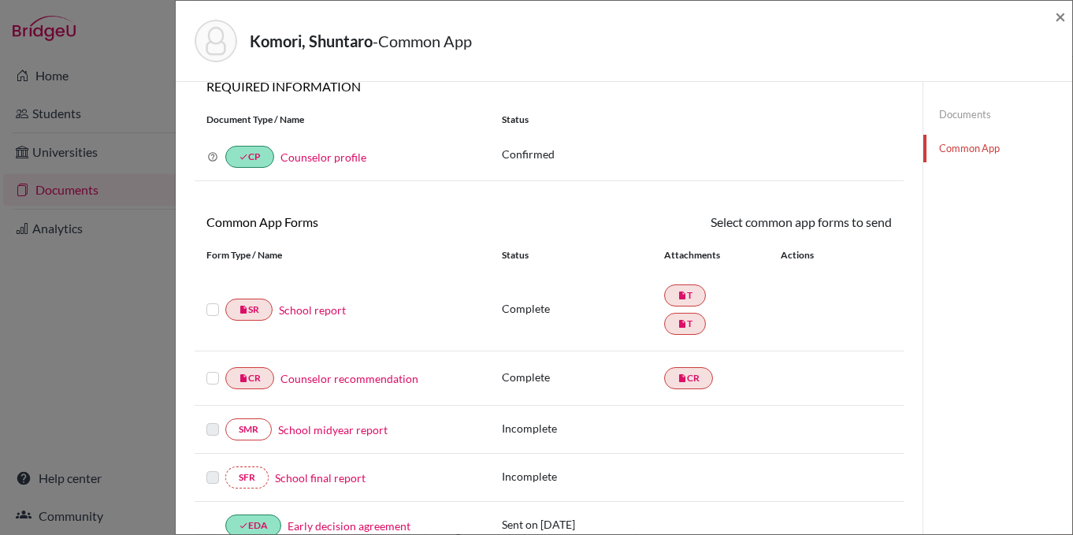
scroll to position [18, 0]
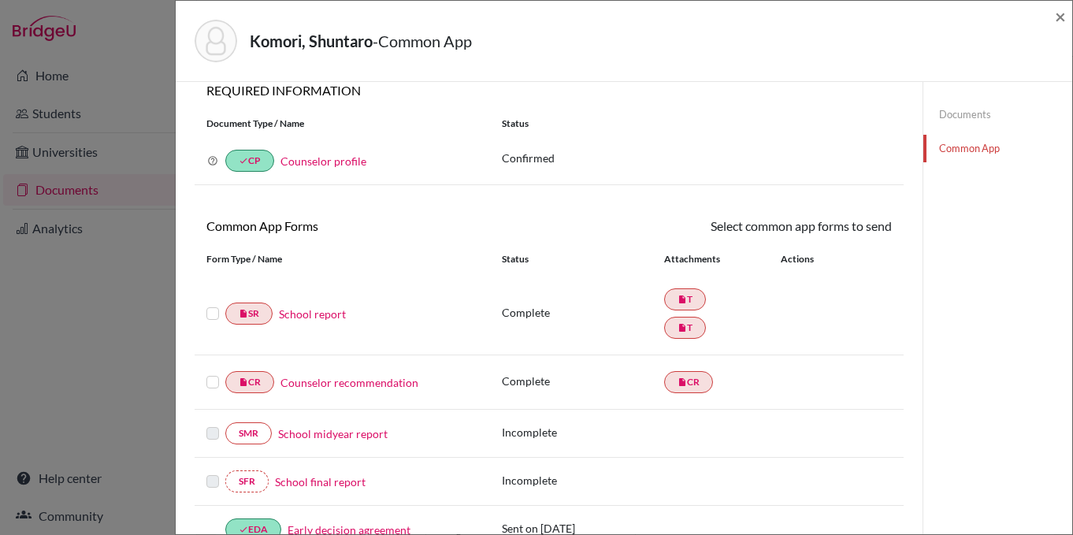
click at [210, 304] on label at bounding box center [212, 304] width 13 height 0
click at [0, 0] on input "checkbox" at bounding box center [0, 0] width 0 height 0
click at [210, 374] on label at bounding box center [212, 374] width 13 height 0
click at [0, 0] on input "checkbox" at bounding box center [0, 0] width 0 height 0
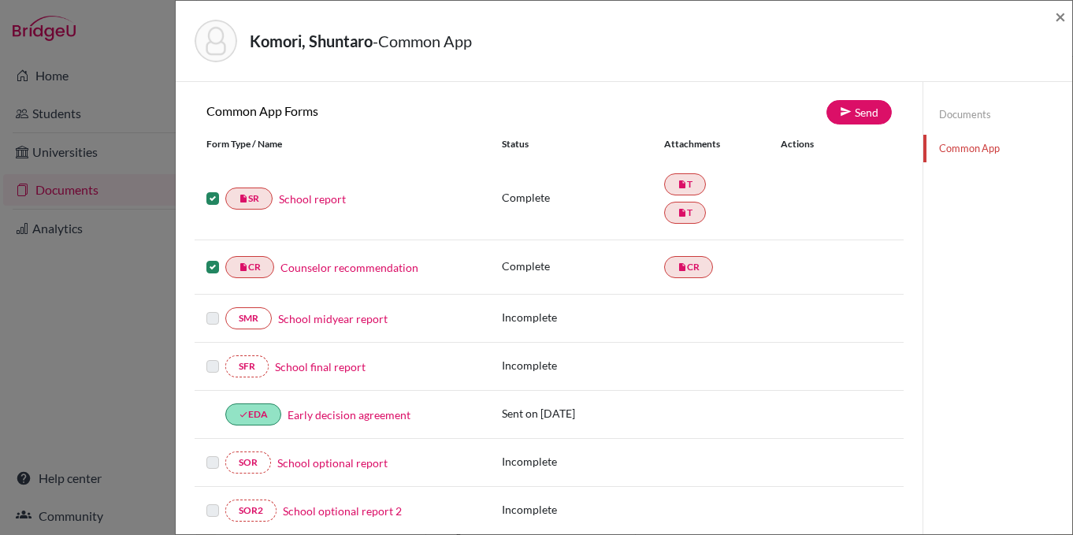
scroll to position [65, 0]
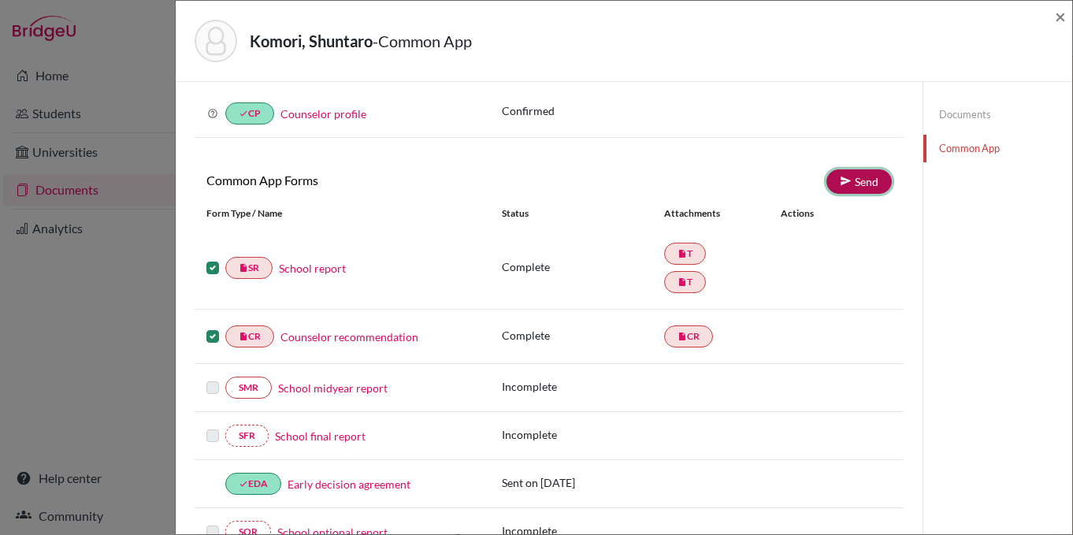
click at [860, 188] on link "Send" at bounding box center [859, 181] width 65 height 24
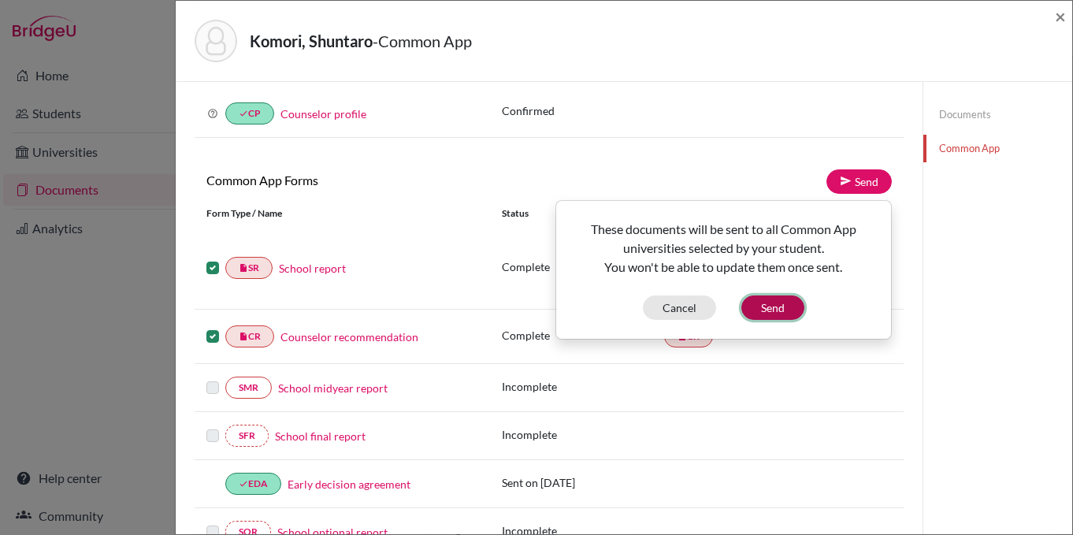
click at [790, 307] on button "Send" at bounding box center [772, 307] width 63 height 24
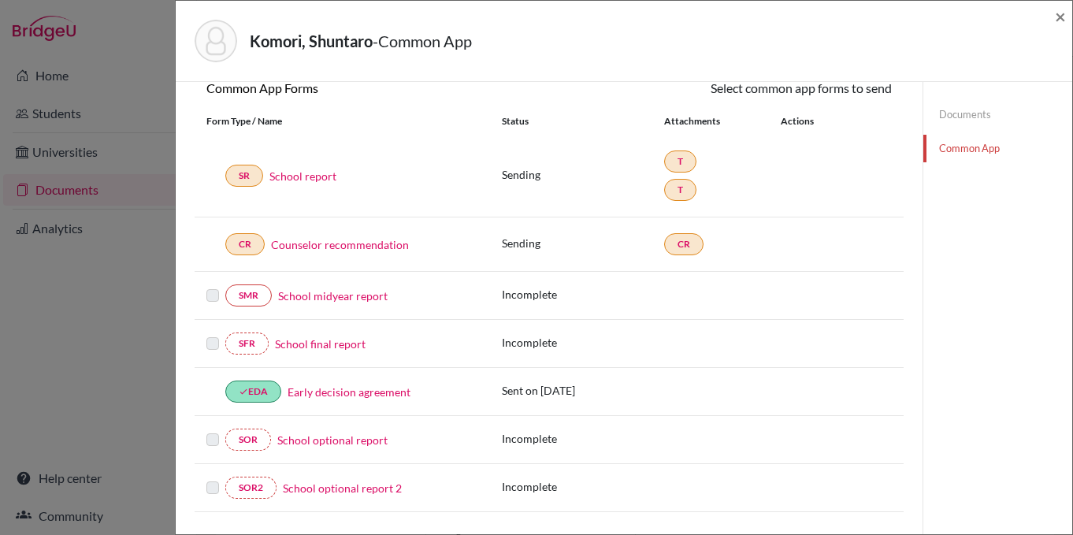
scroll to position [158, 0]
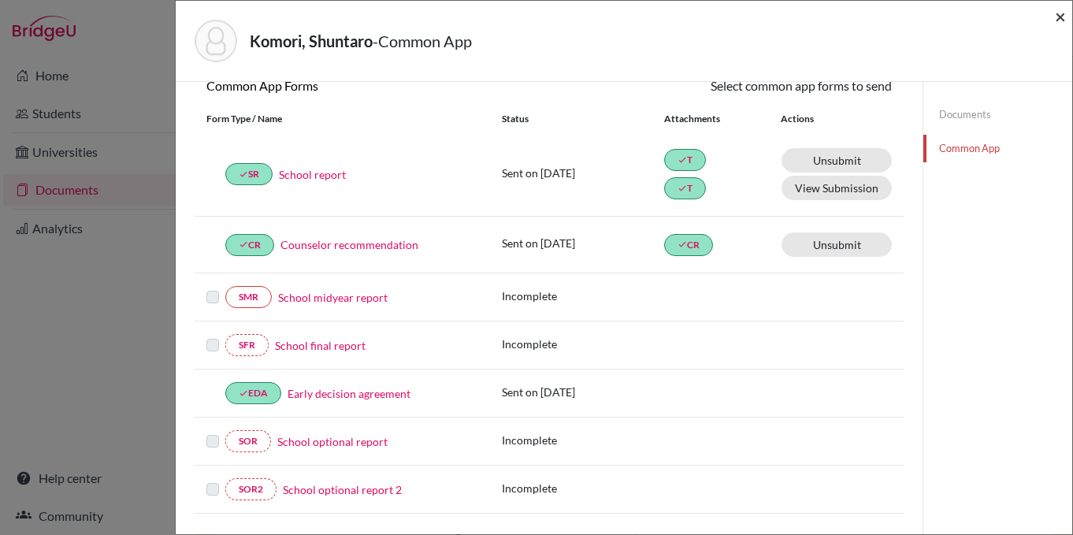
click at [1059, 17] on span "×" at bounding box center [1060, 16] width 11 height 23
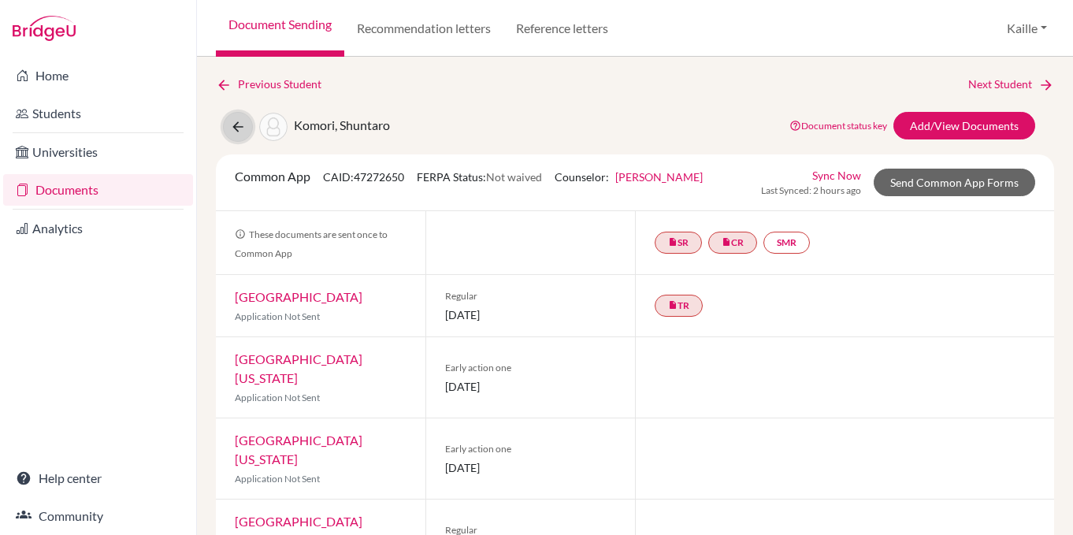
click at [239, 129] on icon at bounding box center [238, 127] width 16 height 16
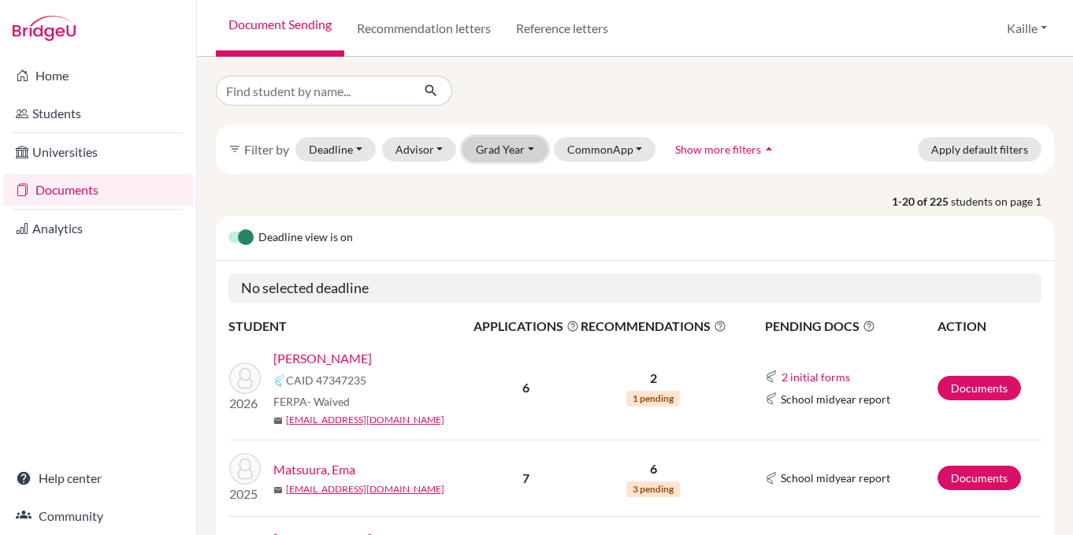
click at [485, 140] on button "Grad Year" at bounding box center [505, 149] width 85 height 24
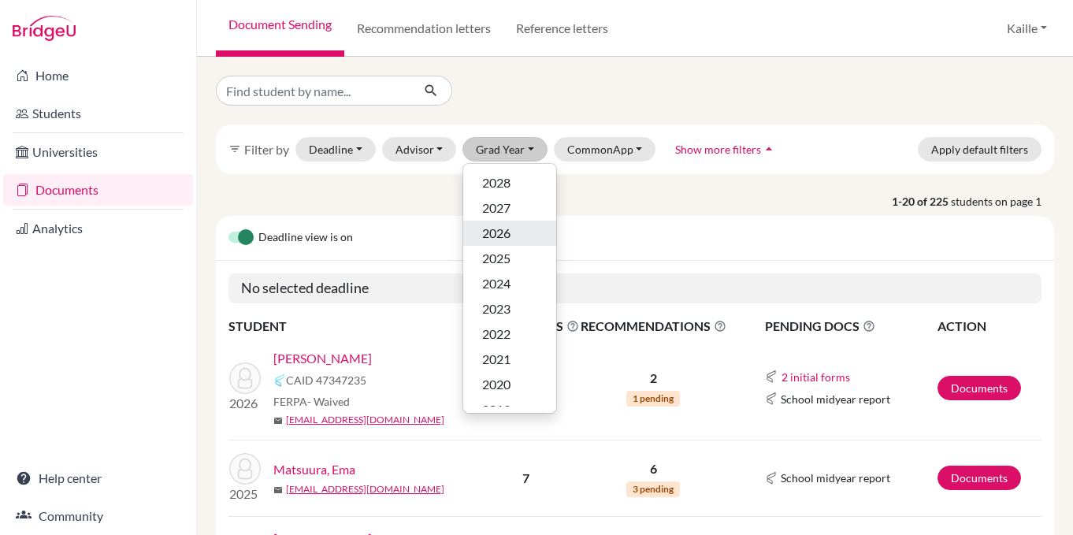
click at [499, 237] on span "2026" at bounding box center [496, 233] width 28 height 19
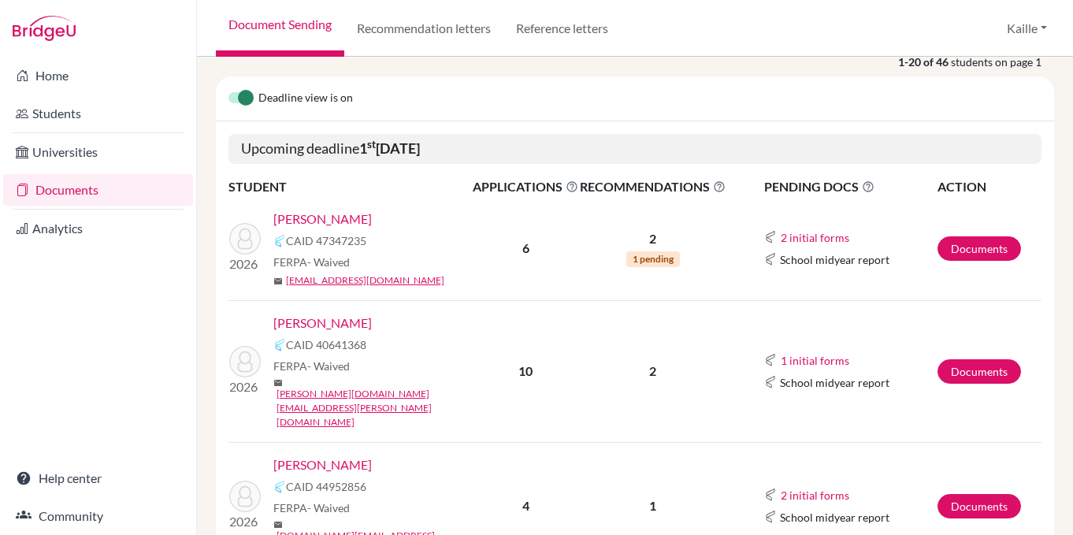
scroll to position [330, 0]
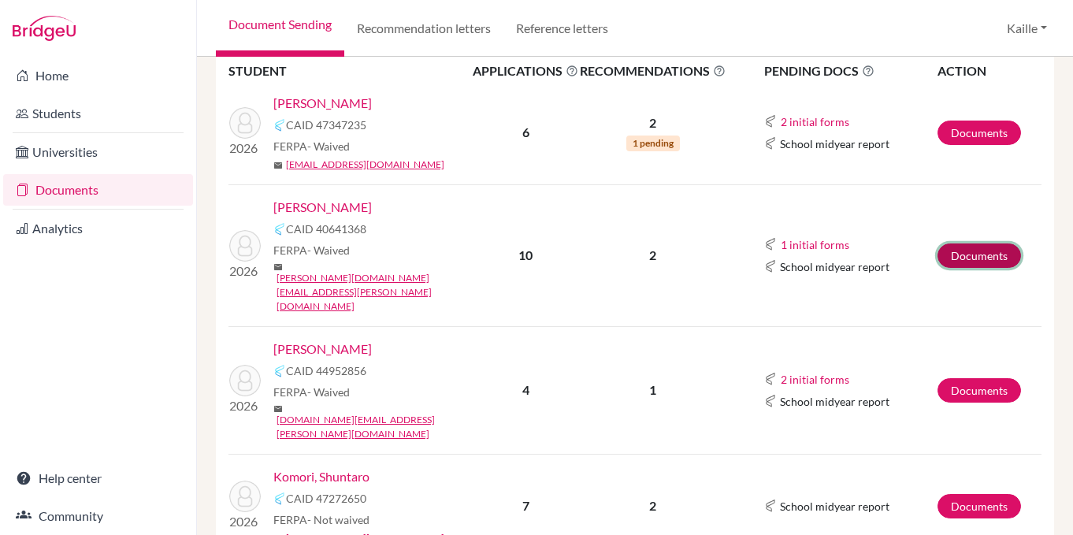
click at [994, 243] on link "Documents" at bounding box center [980, 255] width 84 height 24
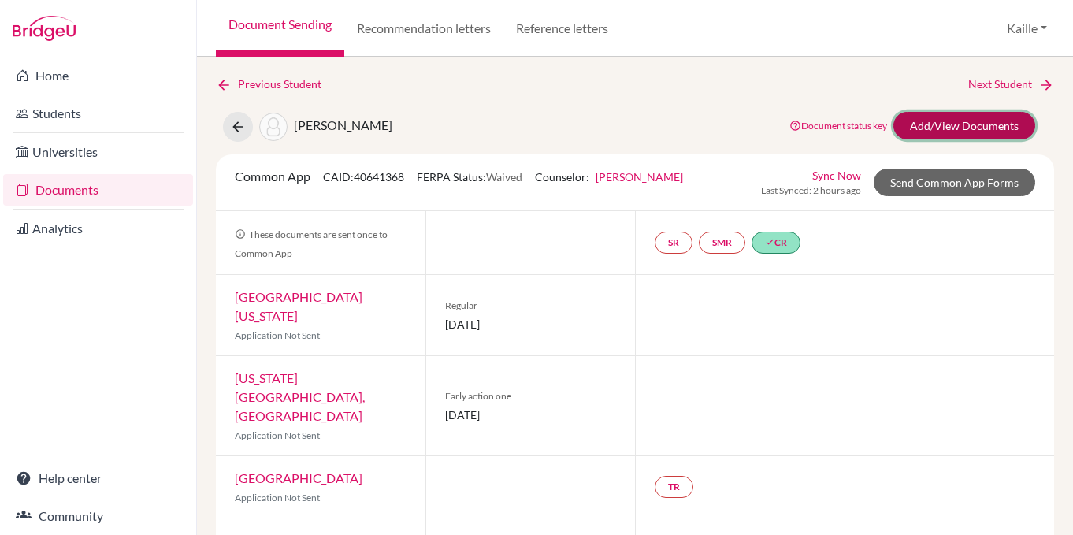
click at [975, 128] on link "Add/View Documents" at bounding box center [965, 126] width 142 height 28
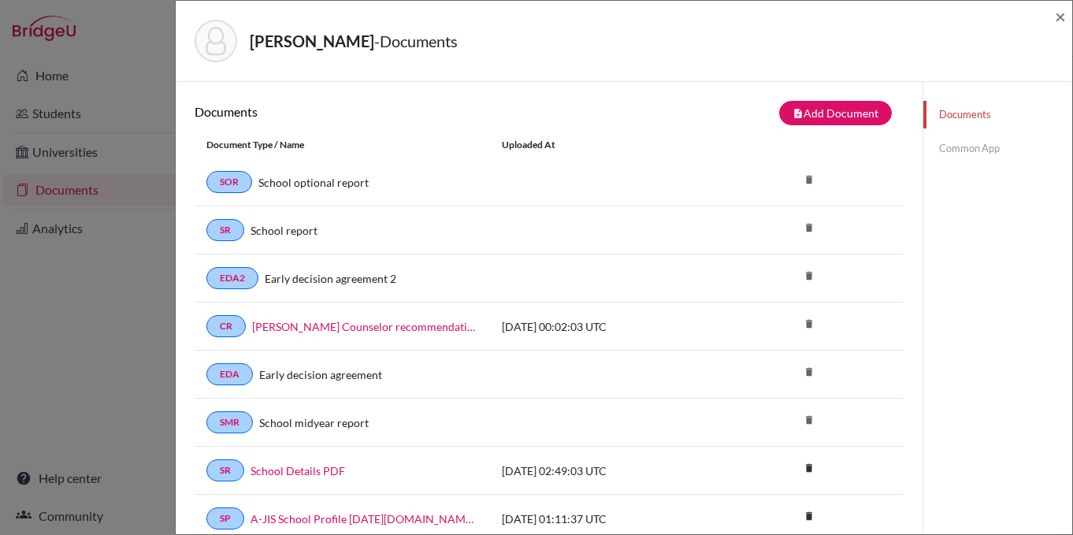
click at [978, 157] on link "Common App" at bounding box center [997, 149] width 149 height 28
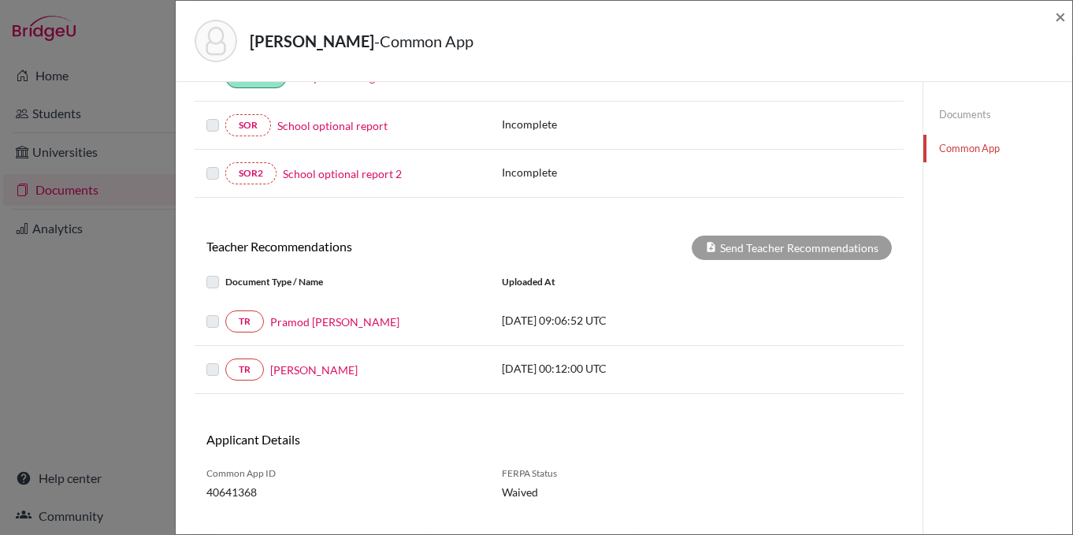
scroll to position [515, 0]
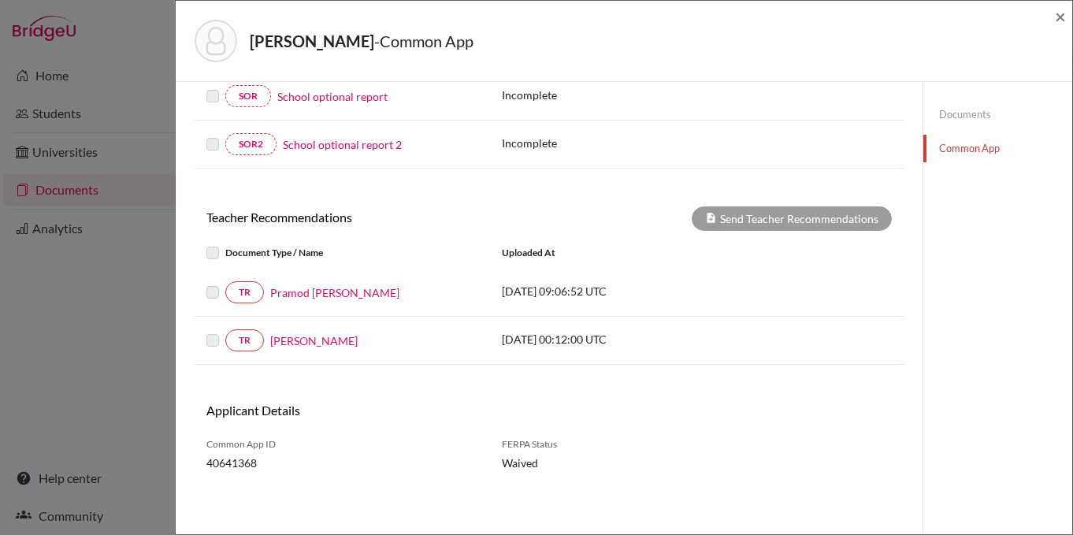
click at [225, 283] on label at bounding box center [225, 283] width 0 height 0
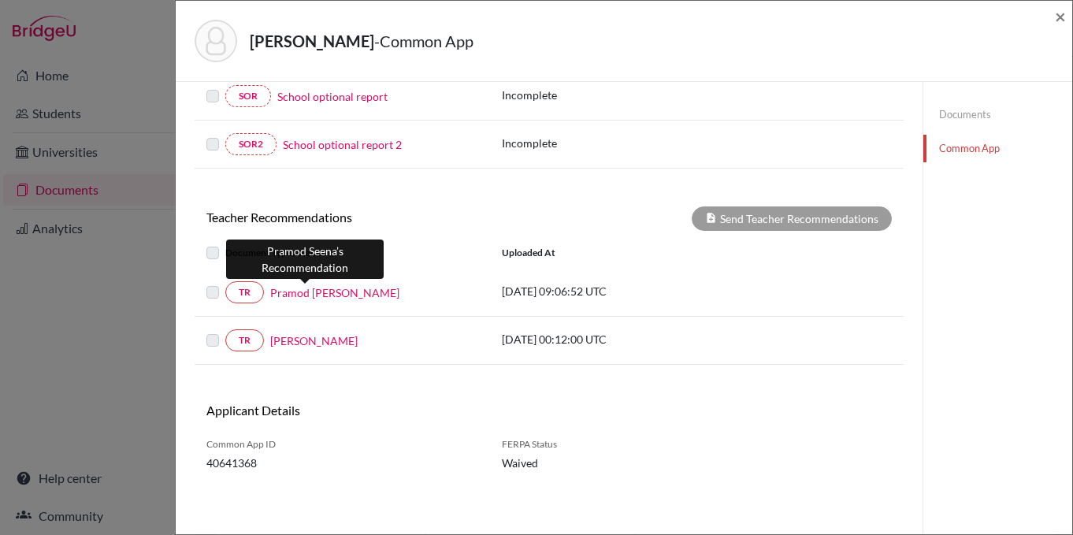
click at [310, 292] on link "Pramod [PERSON_NAME]" at bounding box center [334, 292] width 129 height 17
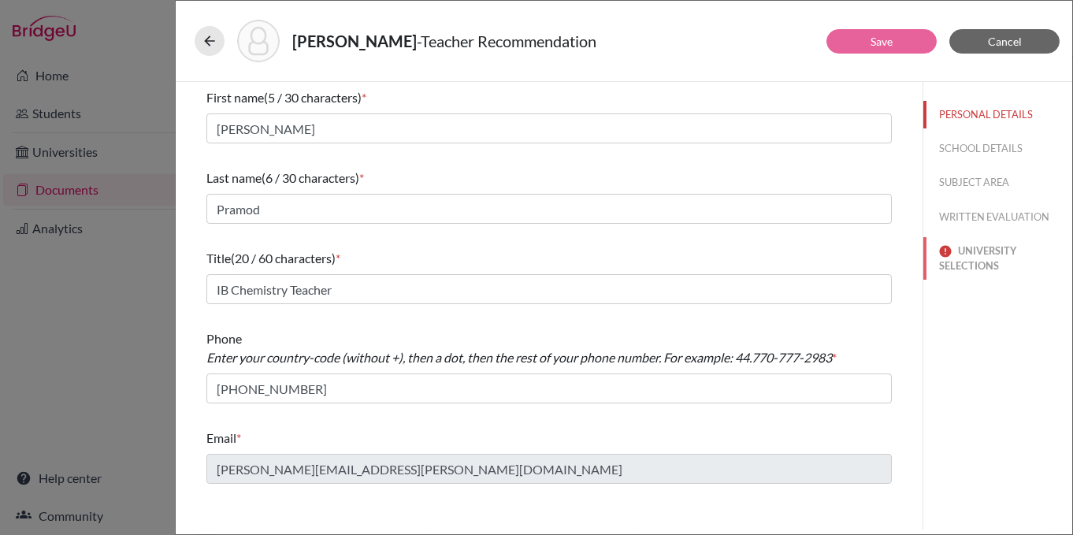
click at [983, 266] on button "UNIVERSITY SELECTIONS" at bounding box center [997, 258] width 149 height 43
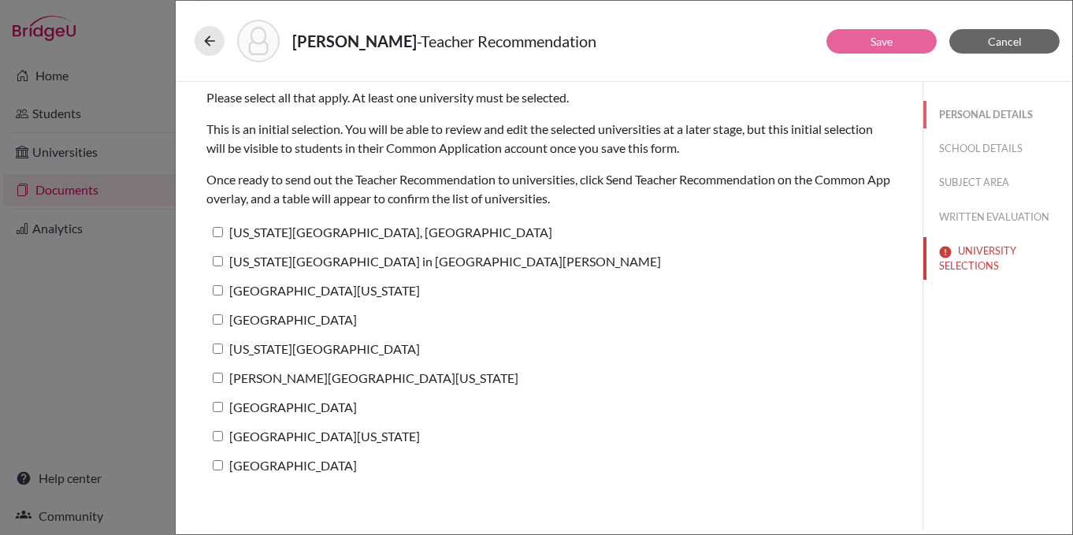
click at [1030, 108] on button "PERSONAL DETAILS" at bounding box center [997, 115] width 149 height 28
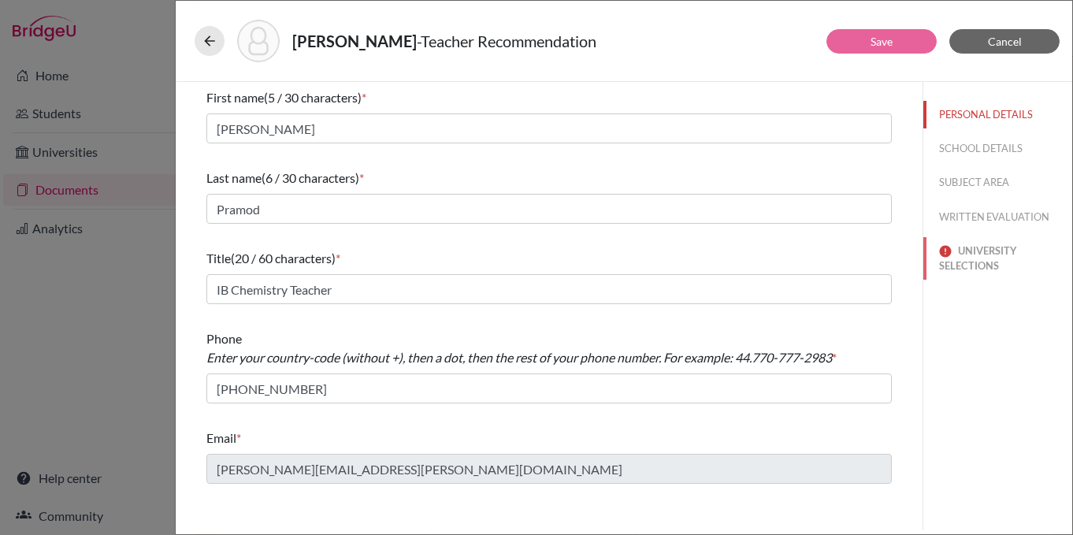
click at [987, 268] on button "UNIVERSITY SELECTIONS" at bounding box center [997, 258] width 149 height 43
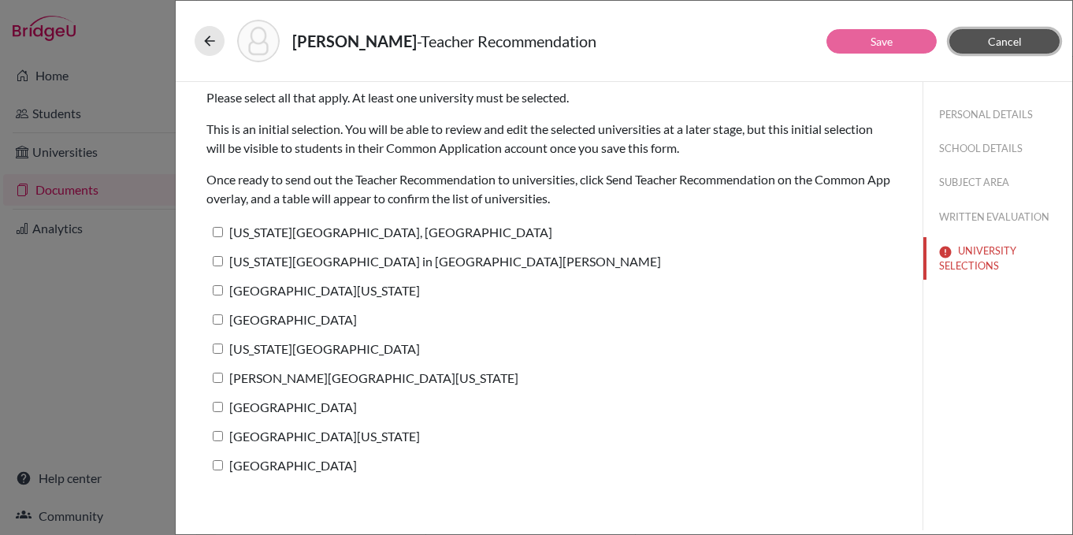
click at [1006, 52] on button "Cancel" at bounding box center [1004, 41] width 110 height 24
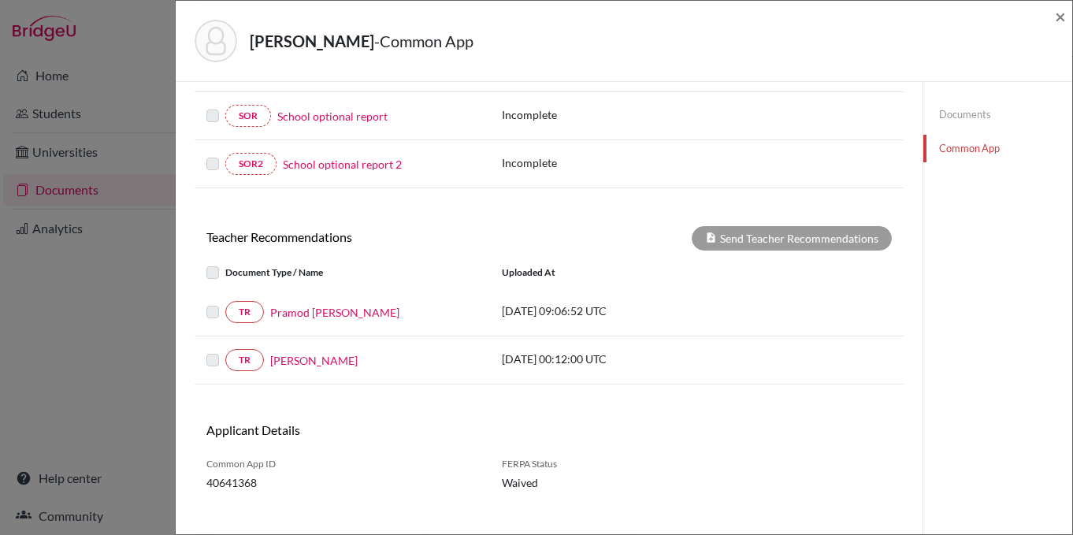
scroll to position [515, 0]
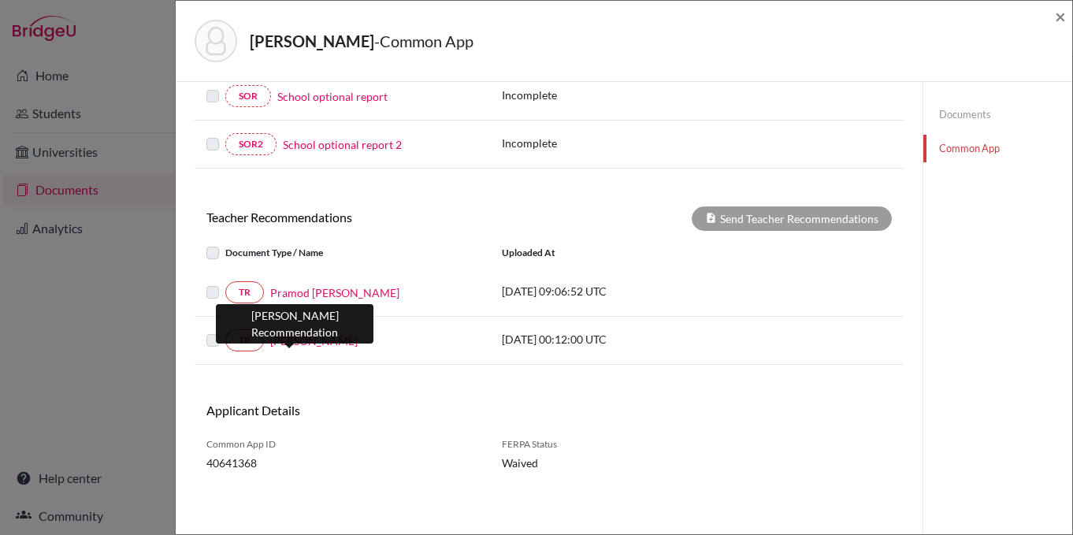
click at [290, 339] on link "[PERSON_NAME]" at bounding box center [313, 341] width 87 height 17
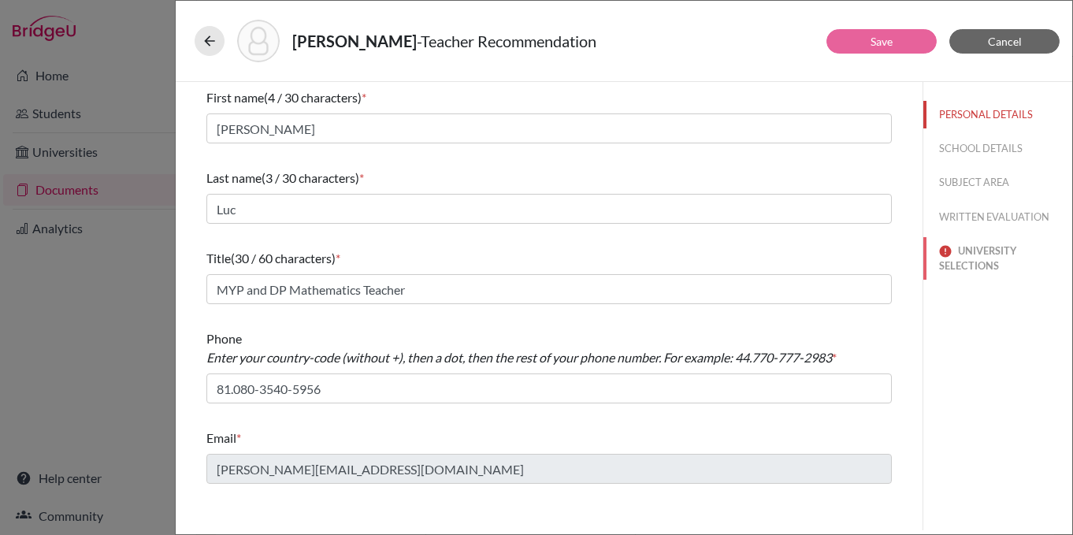
click at [972, 254] on button "UNIVERSITY SELECTIONS" at bounding box center [997, 258] width 149 height 43
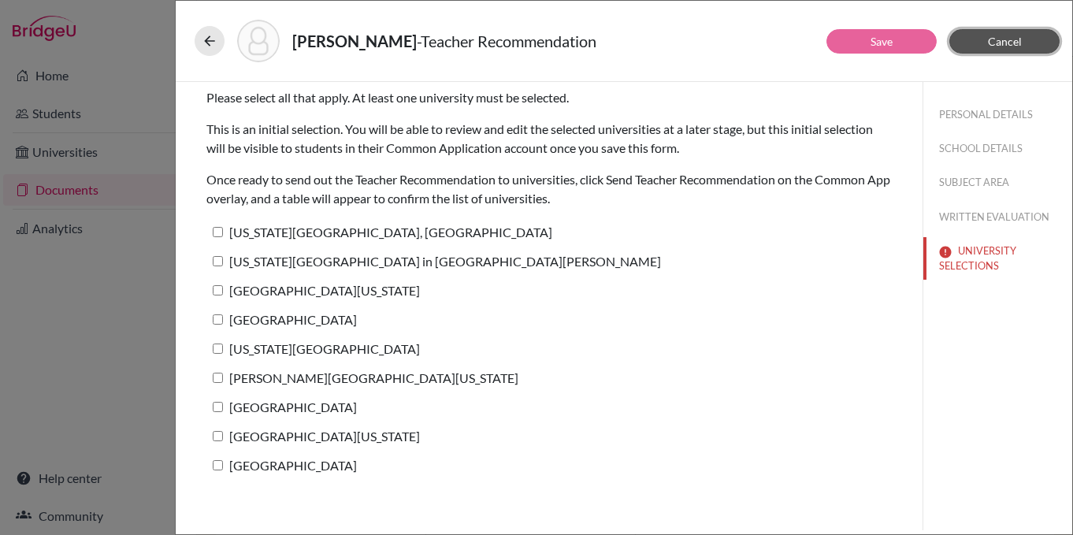
click at [998, 44] on span "Cancel" at bounding box center [1005, 41] width 34 height 13
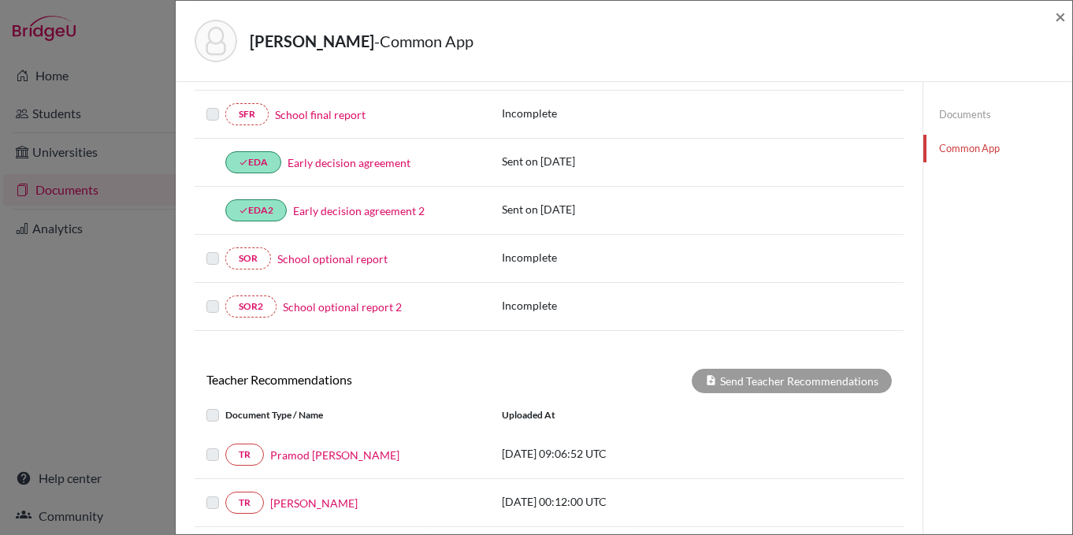
scroll to position [515, 0]
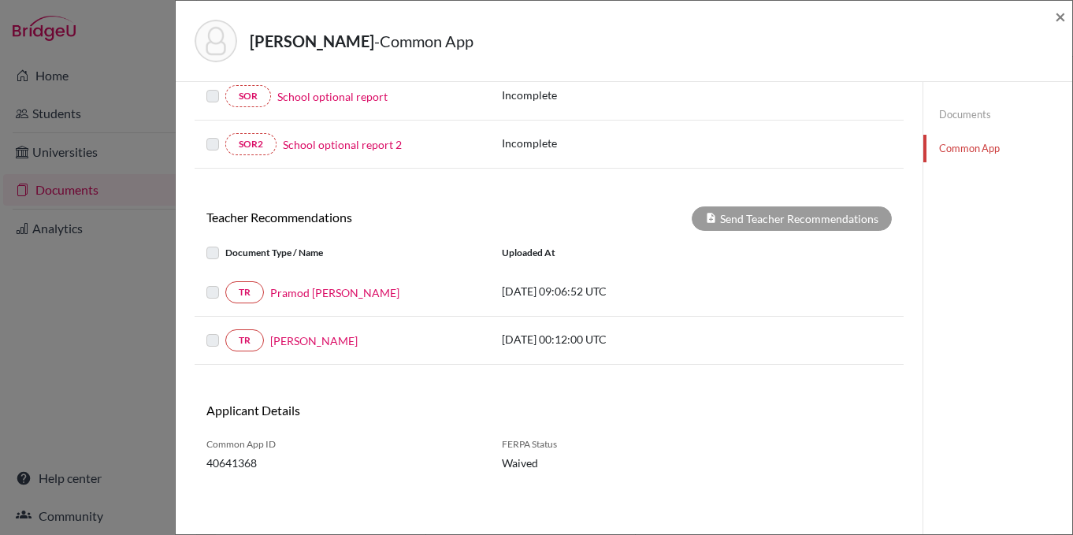
click at [980, 117] on link "Documents" at bounding box center [997, 115] width 149 height 28
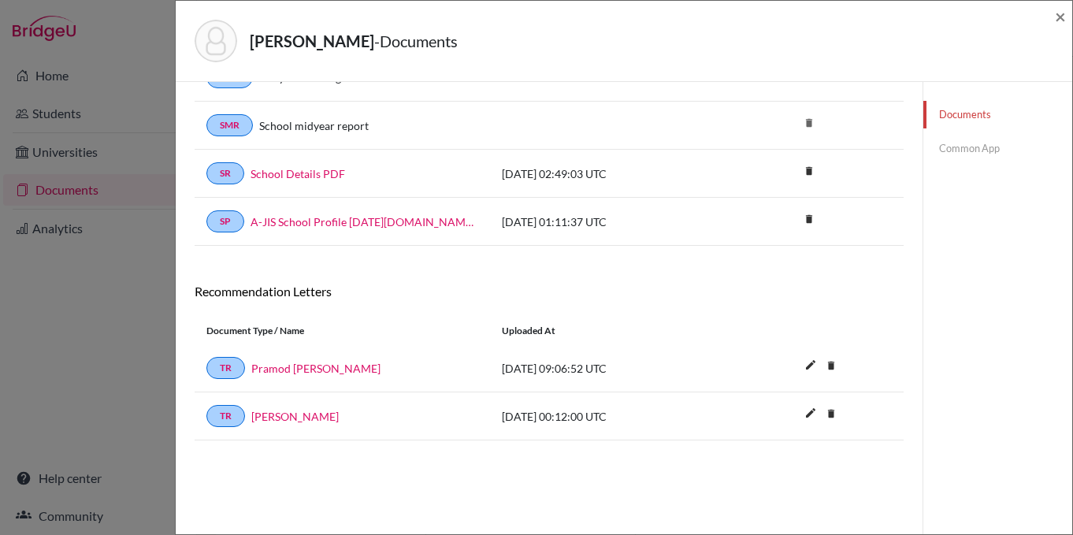
scroll to position [38, 0]
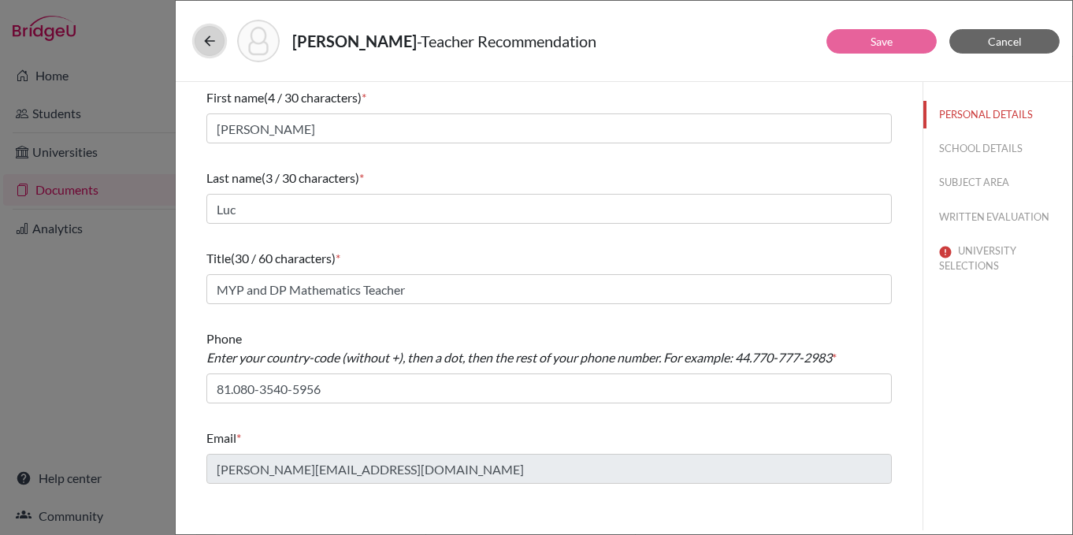
click at [214, 41] on icon at bounding box center [210, 41] width 16 height 16
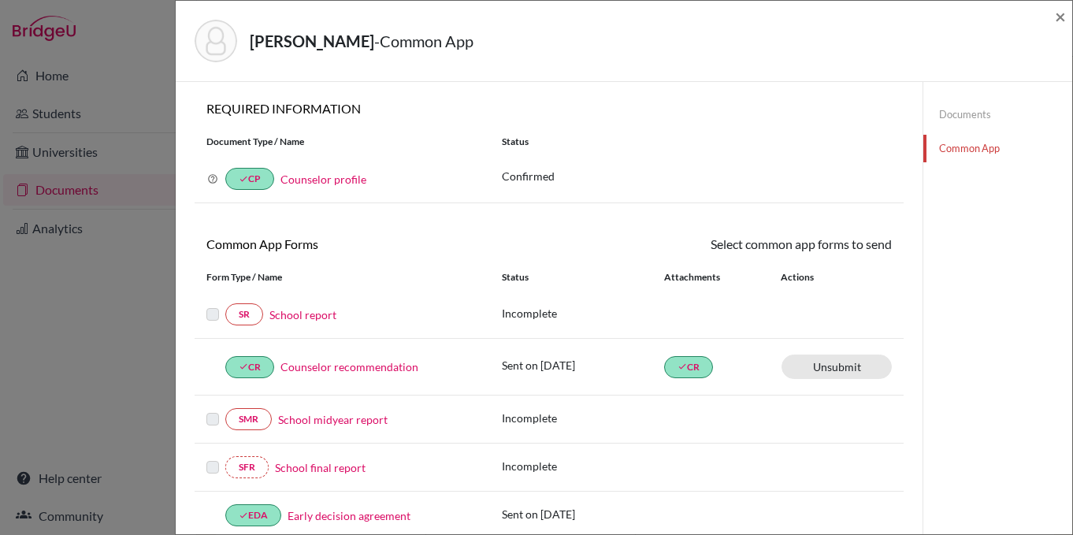
click at [974, 114] on link "Documents" at bounding box center [997, 115] width 149 height 28
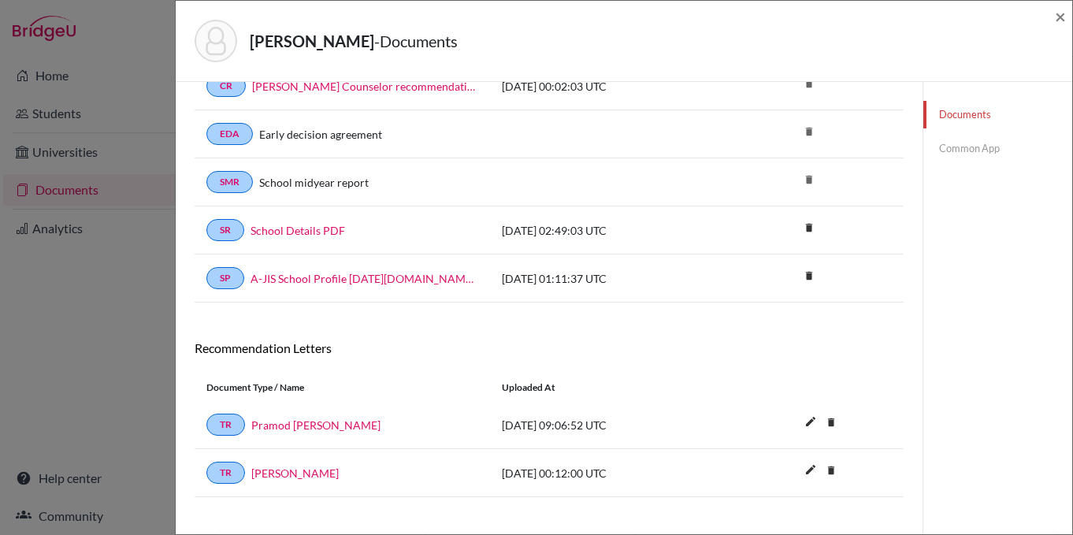
scroll to position [260, 0]
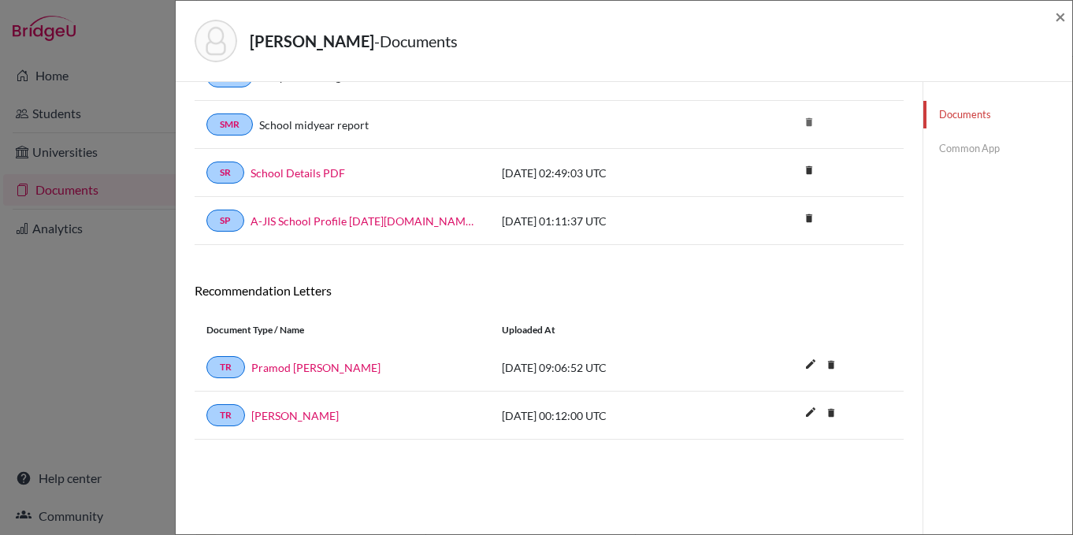
click at [979, 151] on link "Common App" at bounding box center [997, 149] width 149 height 28
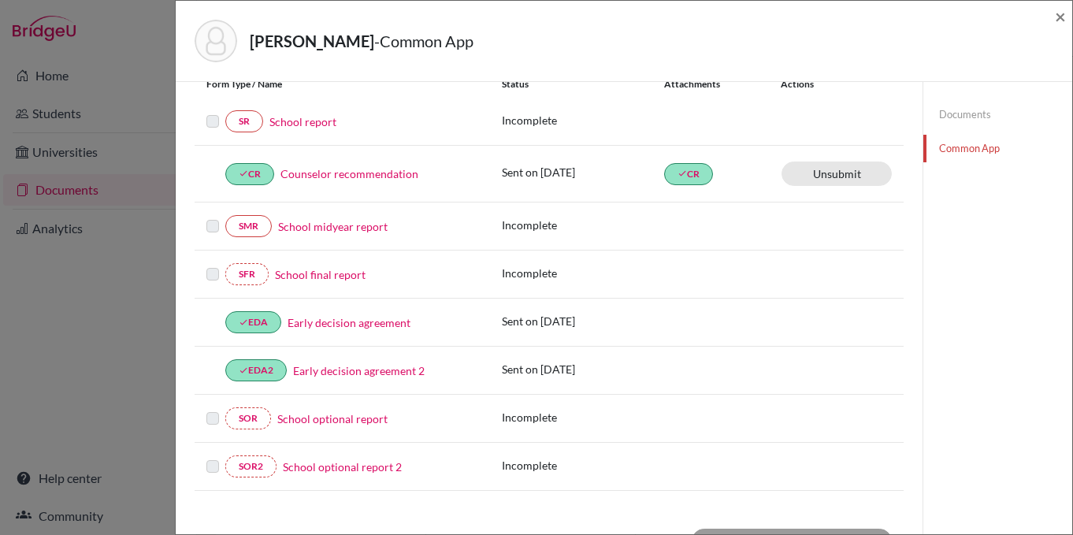
scroll to position [212, 0]
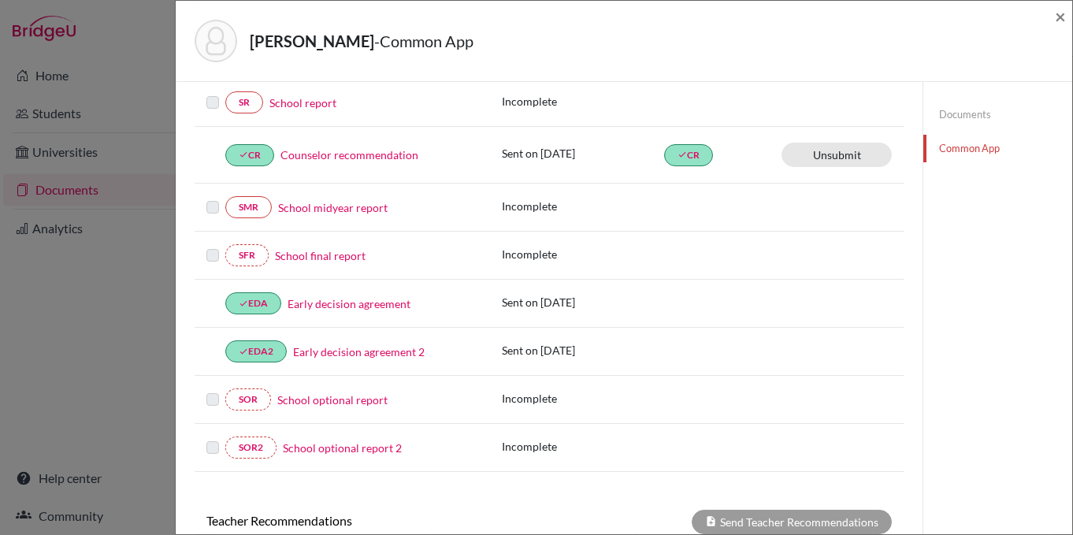
click at [961, 115] on link "Documents" at bounding box center [997, 115] width 149 height 28
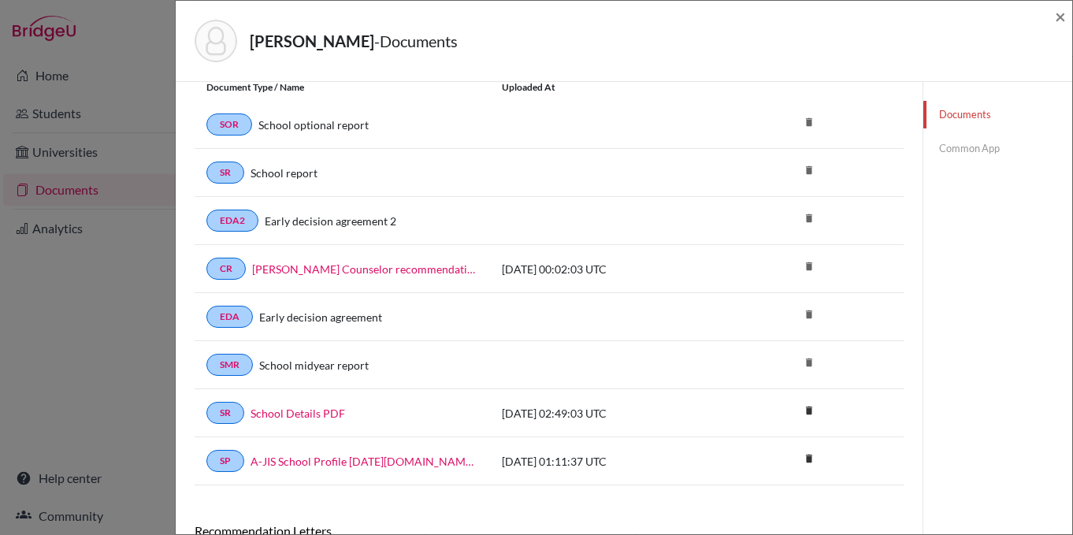
scroll to position [91, 0]
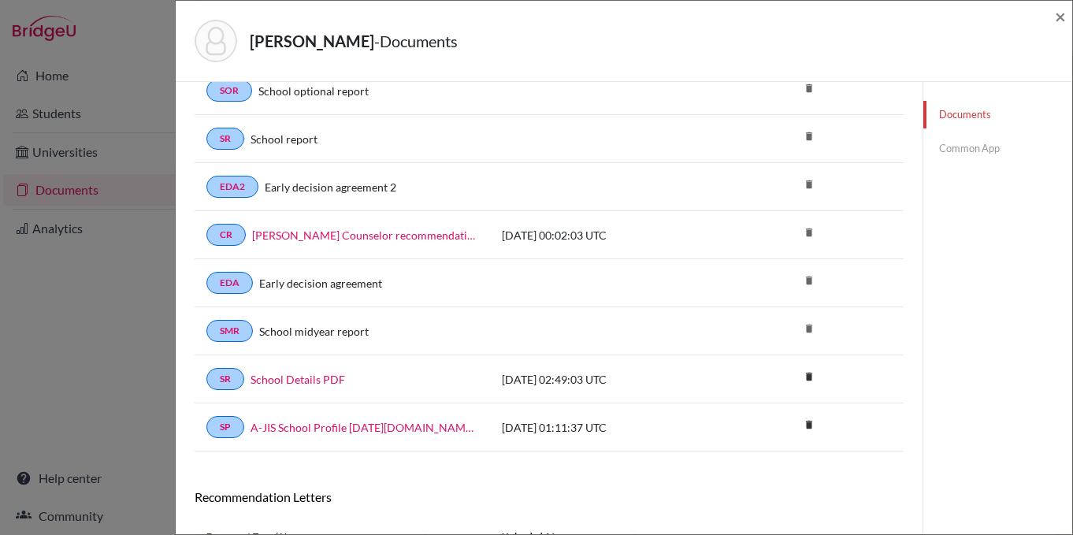
click at [982, 147] on link "Common App" at bounding box center [997, 149] width 149 height 28
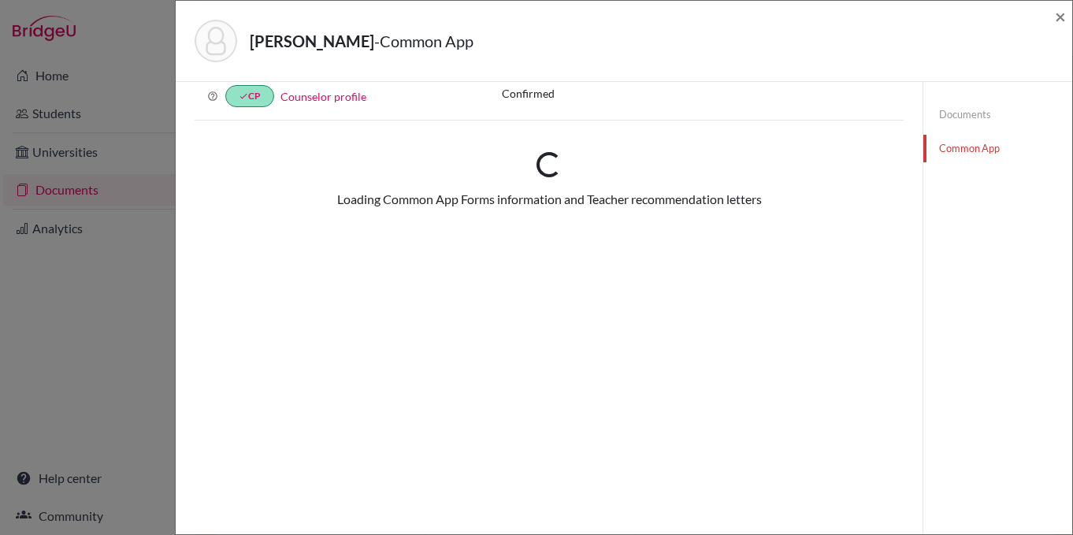
scroll to position [91, 0]
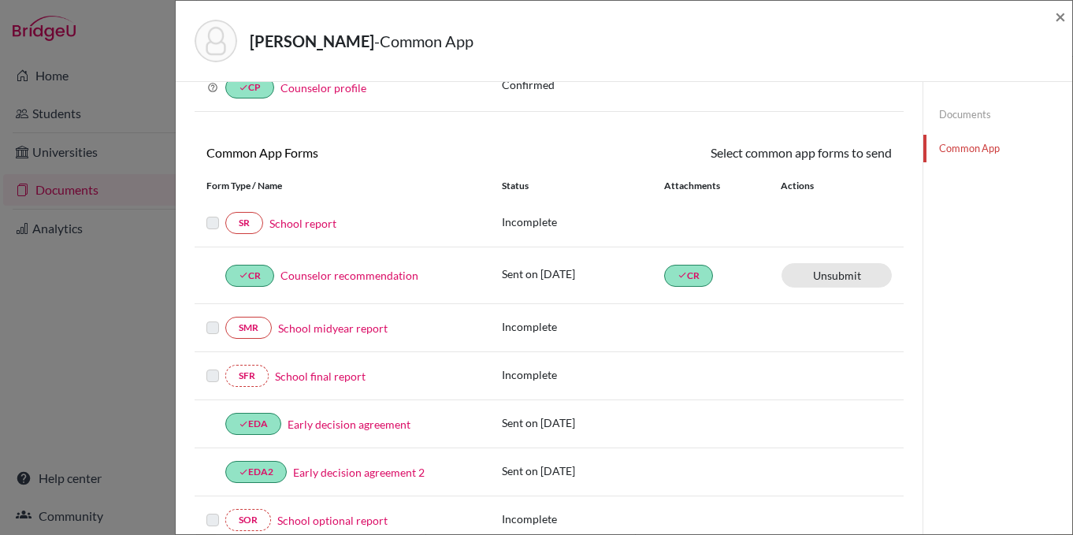
click at [212, 214] on label at bounding box center [212, 214] width 13 height 0
click at [299, 225] on link "School report" at bounding box center [302, 223] width 67 height 17
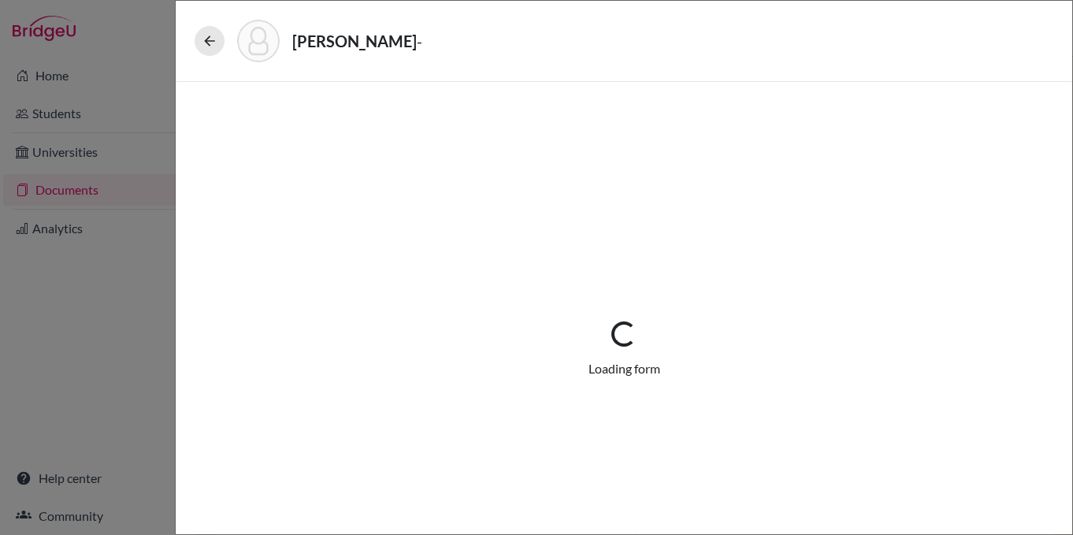
select select "2"
select select "0"
select select "1"
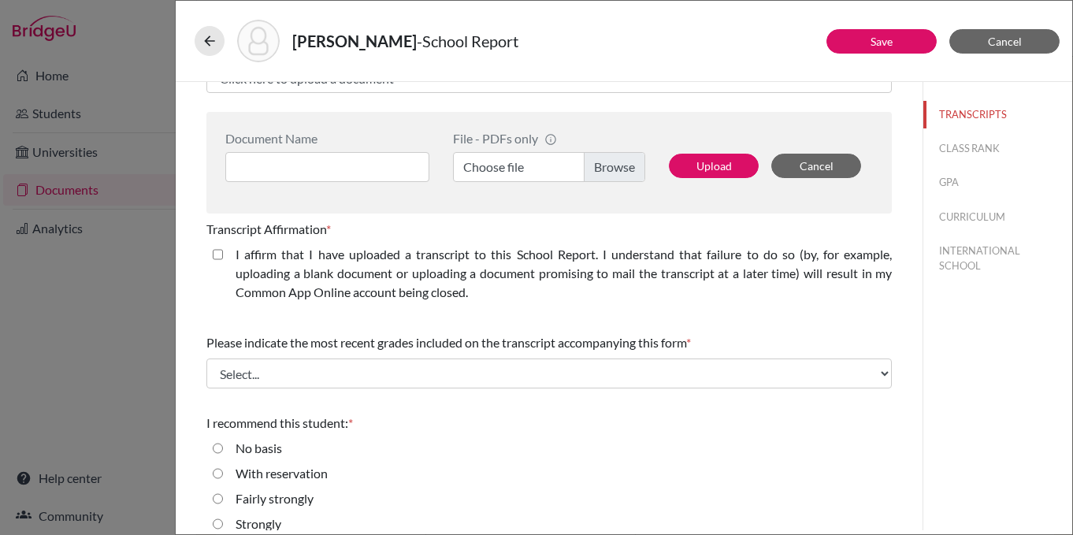
scroll to position [515, 0]
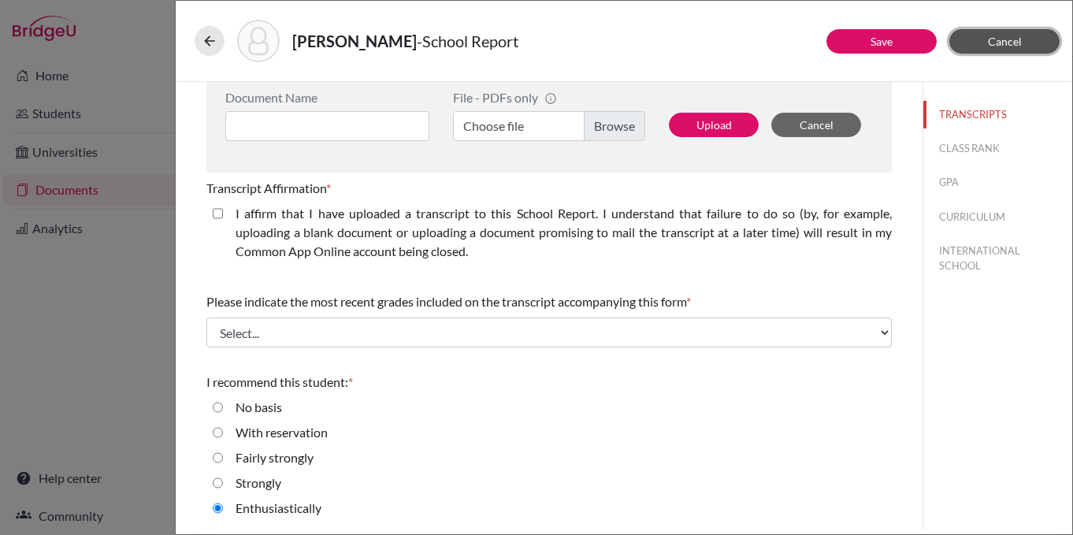
click at [1038, 36] on button "Cancel" at bounding box center [1004, 41] width 110 height 24
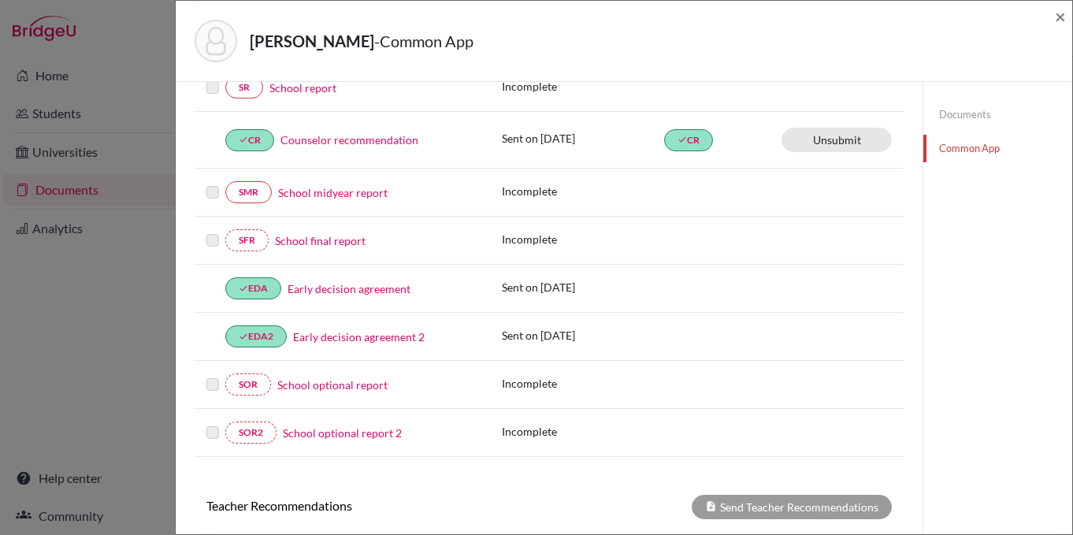
scroll to position [252, 0]
